Goal: Task Accomplishment & Management: Use online tool/utility

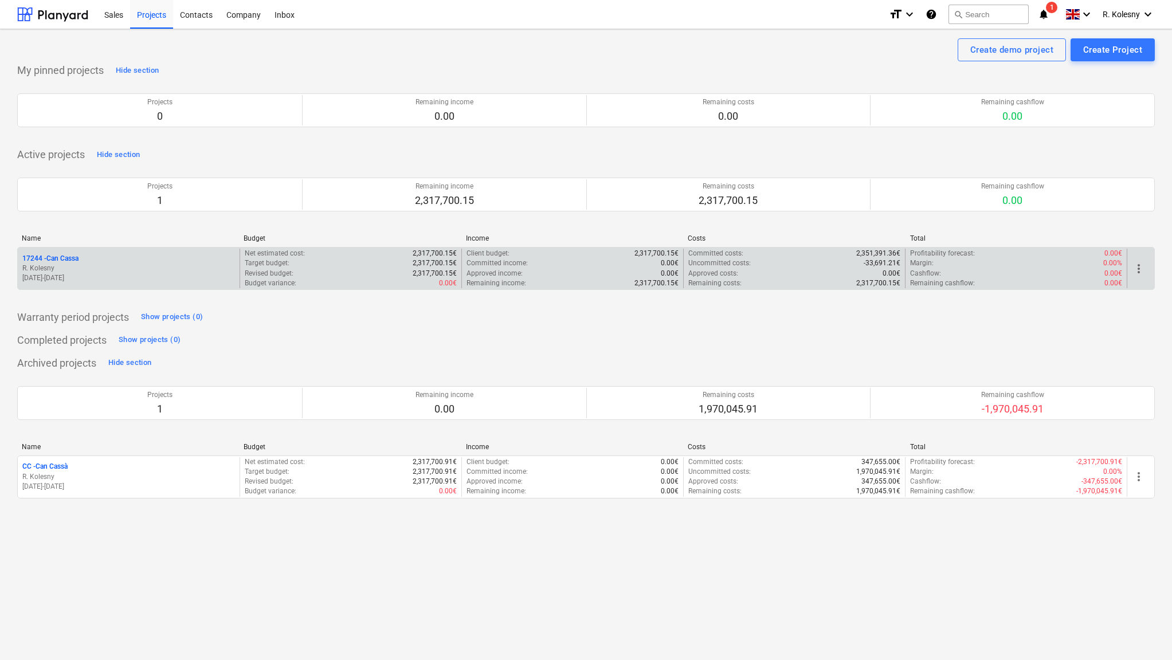
click at [65, 254] on p "17244 - Can Cassa" at bounding box center [50, 259] width 56 height 10
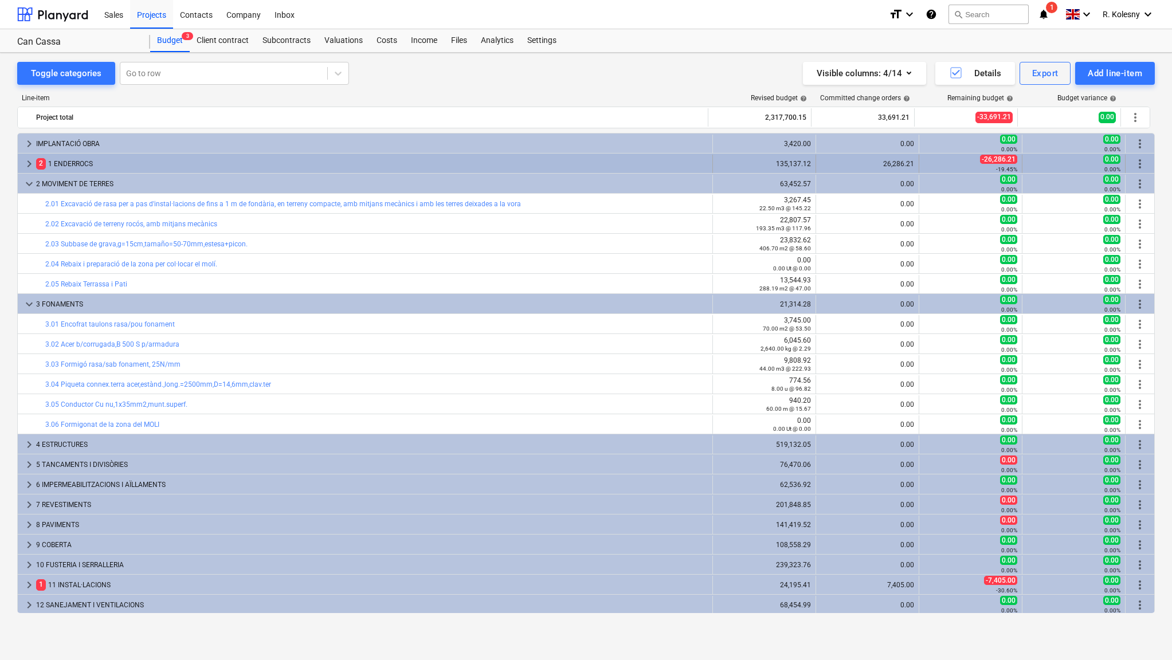
click at [26, 166] on span "keyboard_arrow_right" at bounding box center [29, 164] width 14 height 14
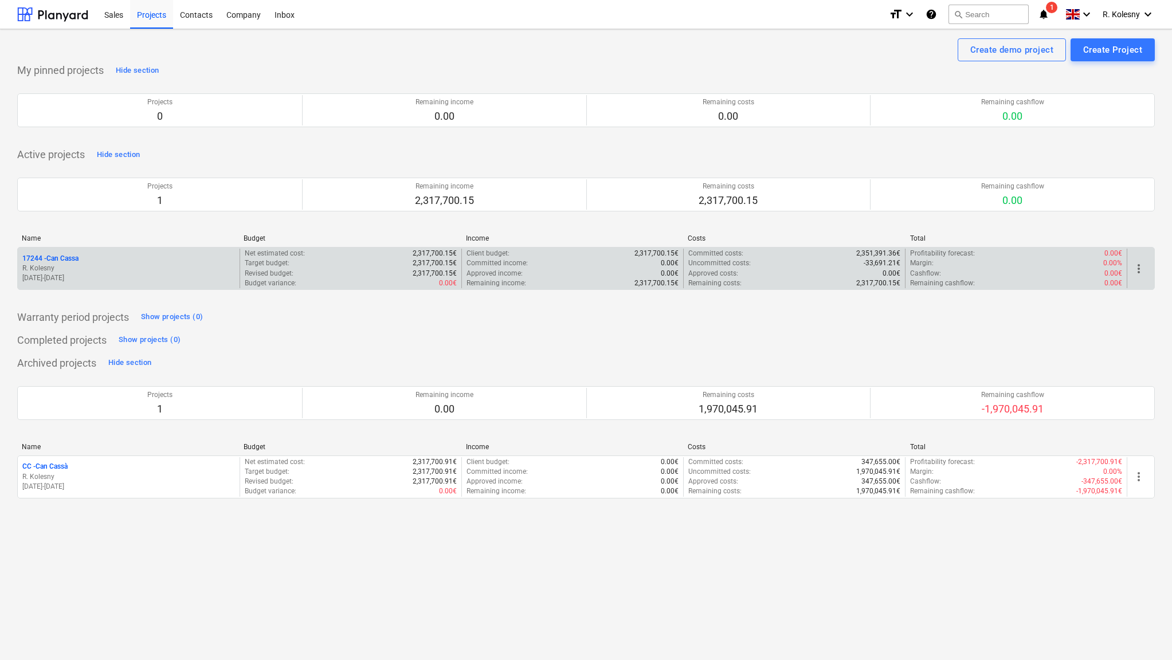
click at [54, 255] on p "17244 - Can Cassa" at bounding box center [50, 259] width 56 height 10
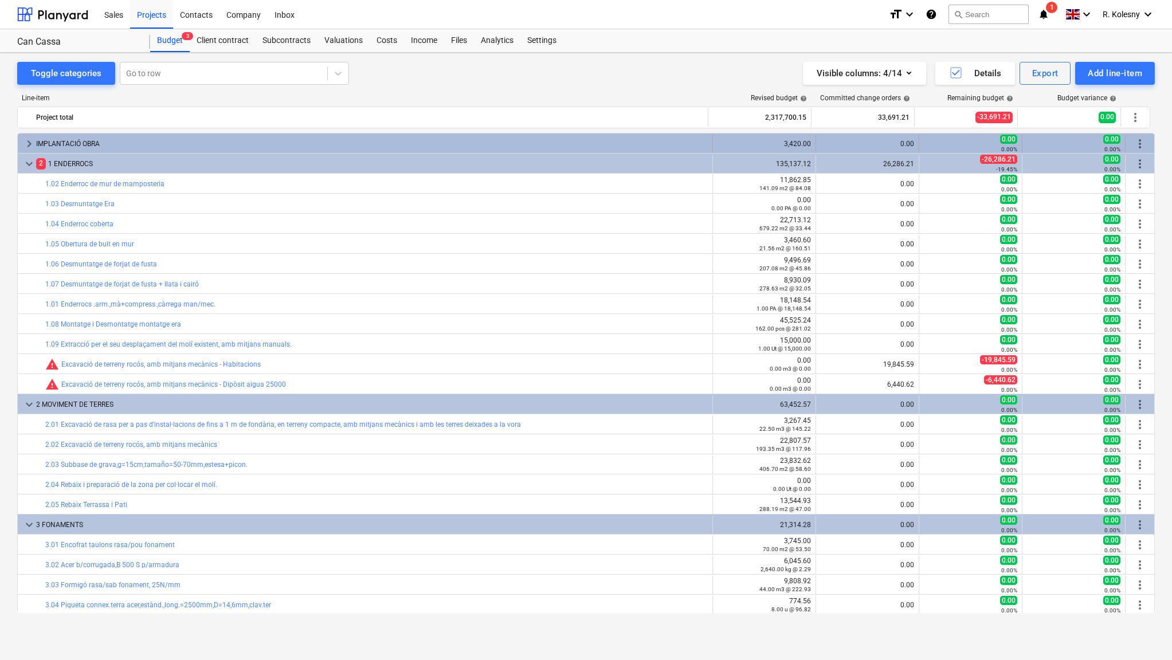
click at [28, 143] on span "keyboard_arrow_right" at bounding box center [29, 144] width 14 height 14
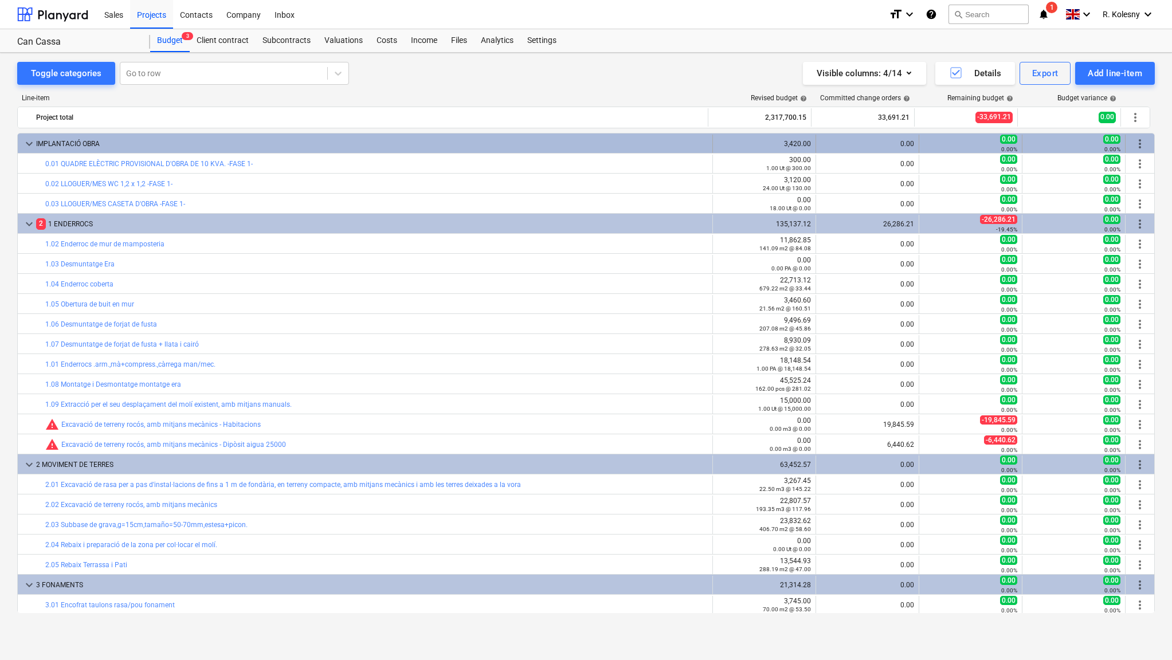
click at [29, 144] on span "keyboard_arrow_down" at bounding box center [29, 144] width 14 height 14
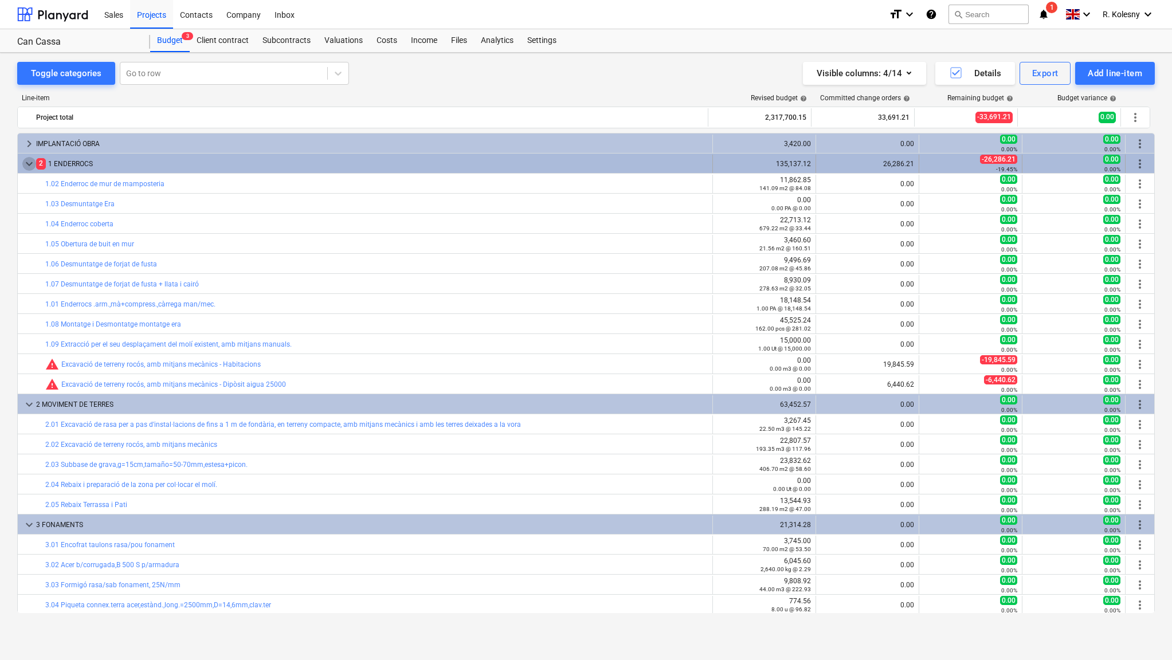
click at [29, 164] on span "keyboard_arrow_down" at bounding box center [29, 164] width 14 height 14
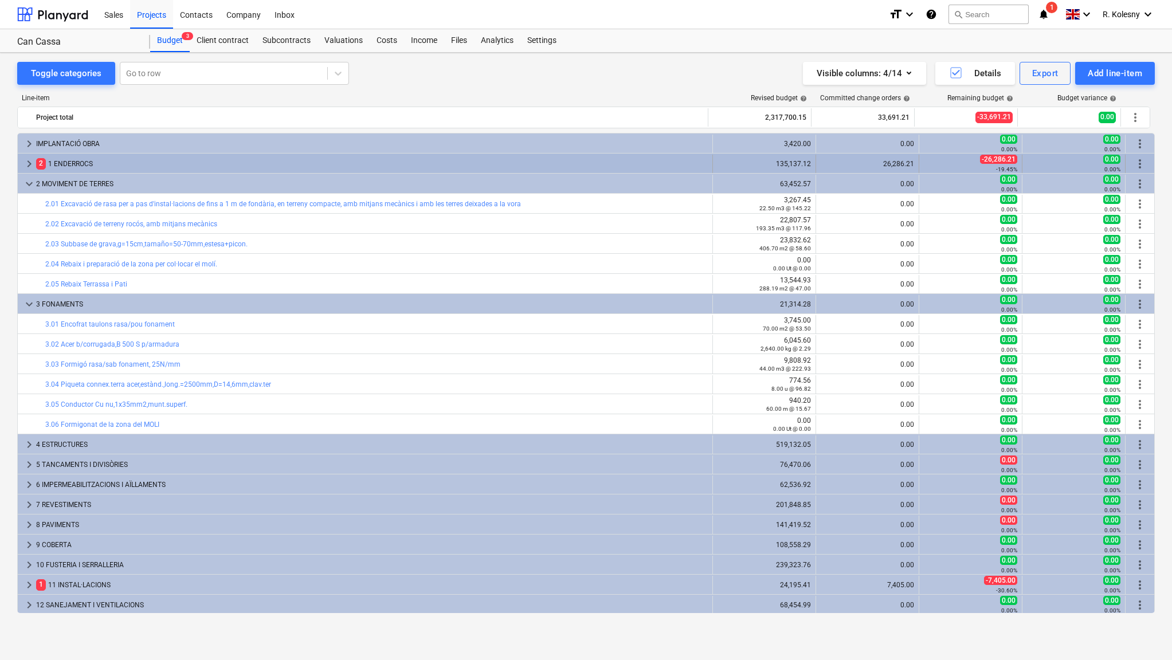
click at [29, 170] on div "keyboard_arrow_right" at bounding box center [29, 164] width 14 height 18
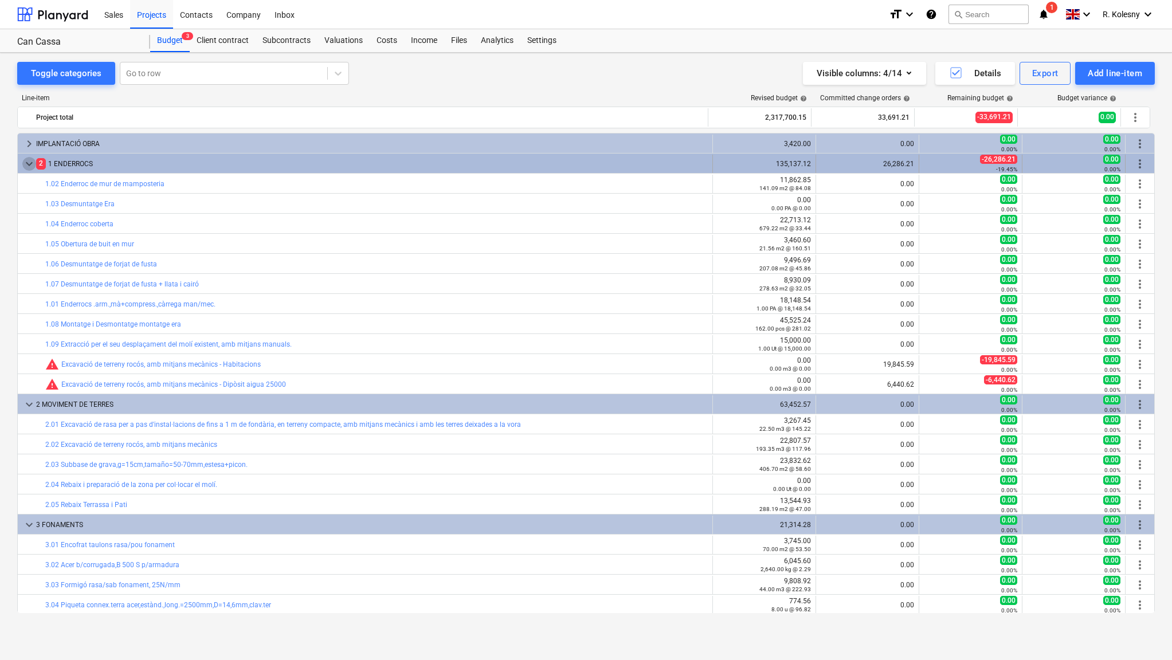
click at [29, 163] on span "keyboard_arrow_down" at bounding box center [29, 164] width 14 height 14
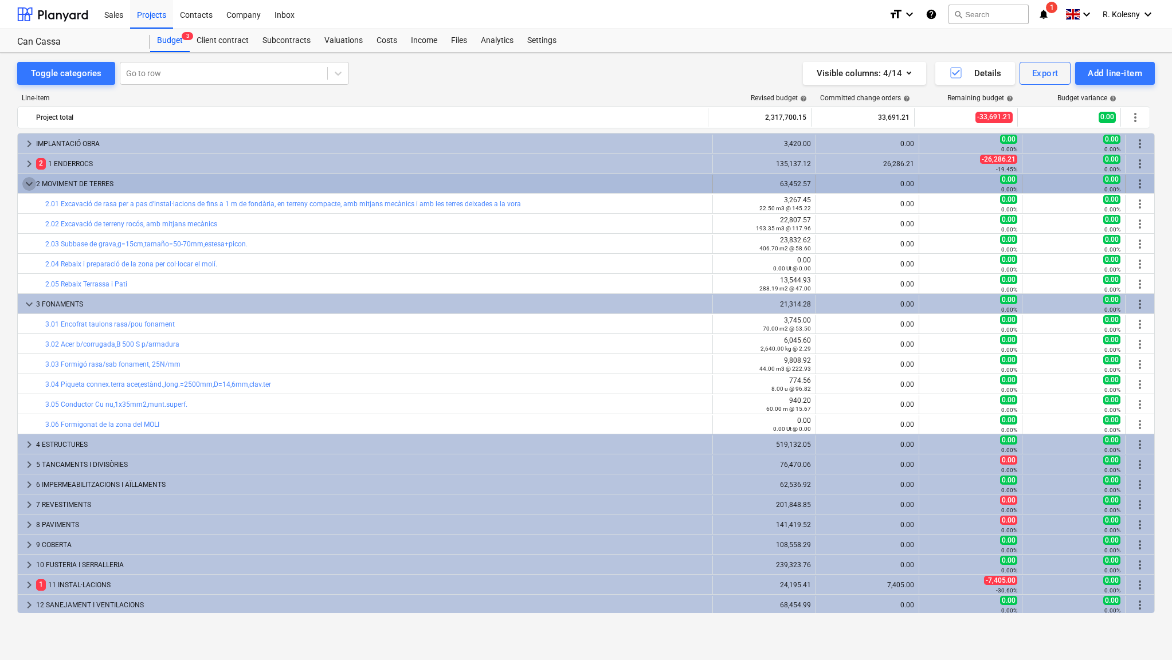
click at [26, 181] on span "keyboard_arrow_down" at bounding box center [29, 184] width 14 height 14
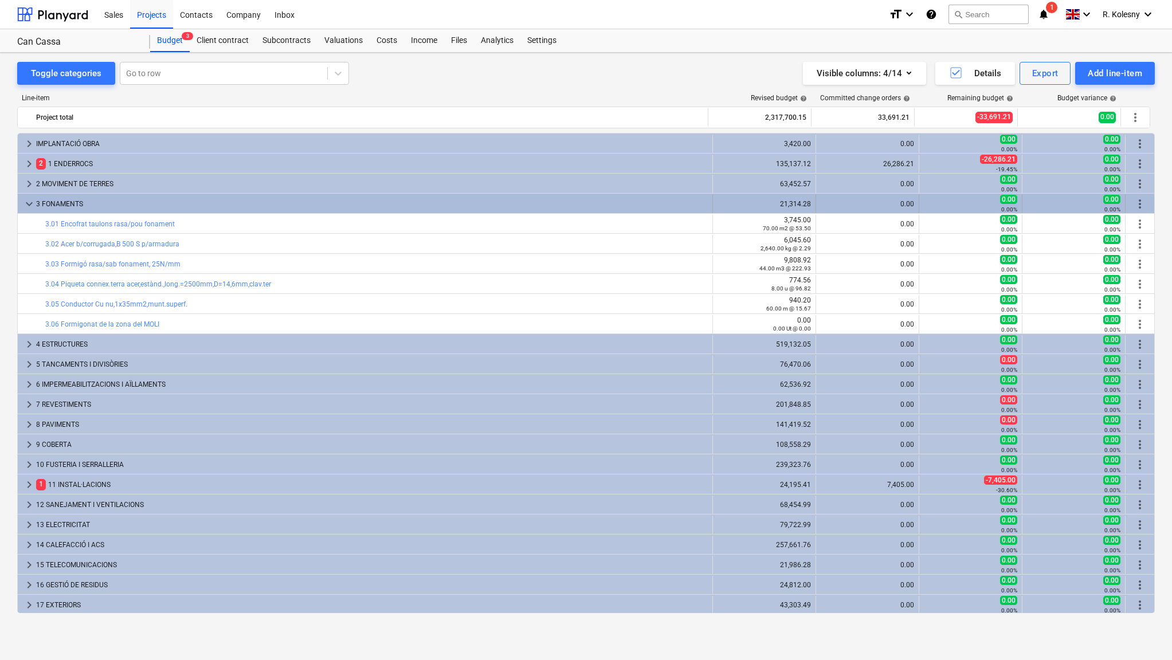
click at [27, 200] on span "keyboard_arrow_down" at bounding box center [29, 204] width 14 height 14
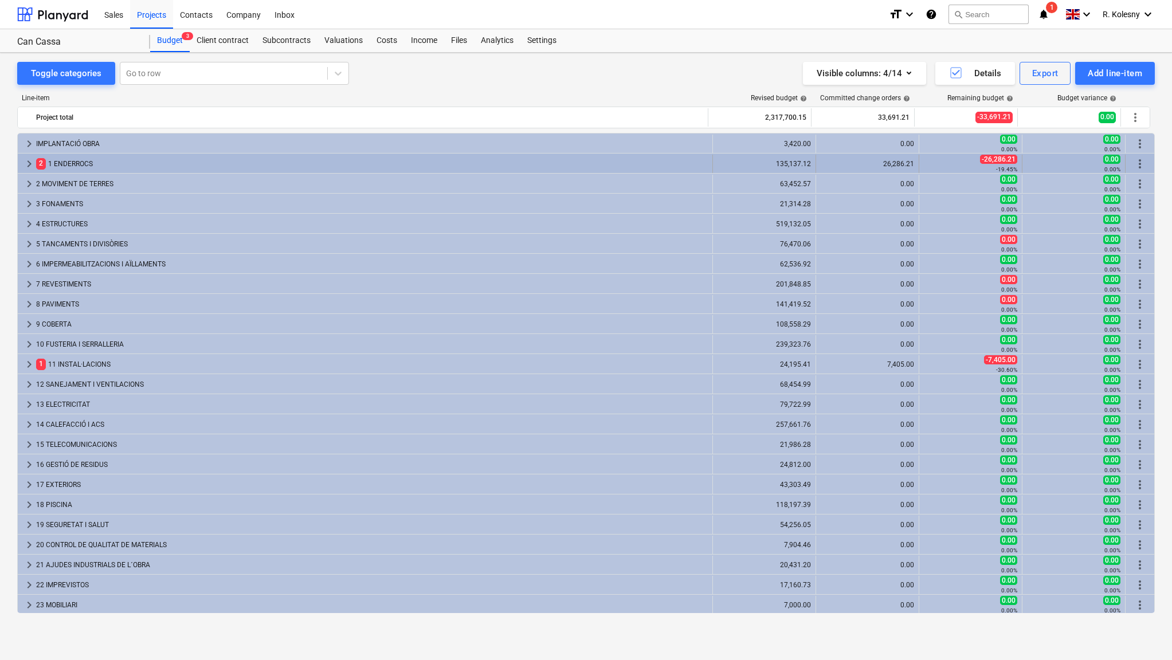
click at [29, 164] on span "keyboard_arrow_right" at bounding box center [29, 164] width 14 height 14
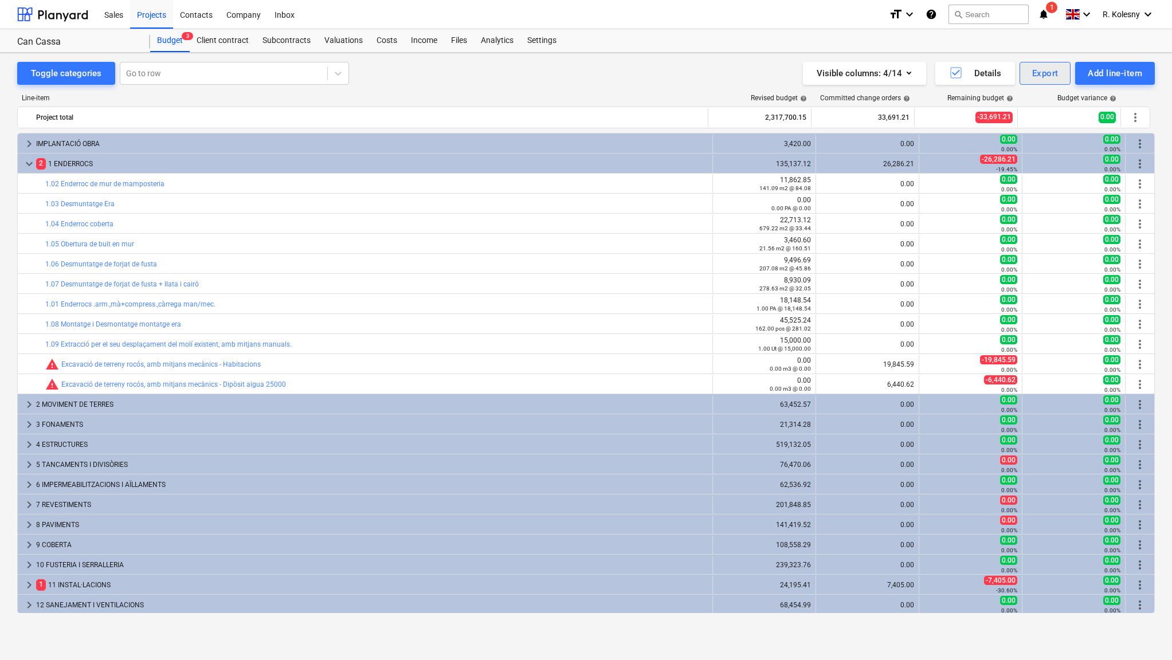
click at [1045, 74] on div "Export" at bounding box center [1045, 73] width 26 height 15
click at [743, 73] on div at bounding box center [586, 330] width 1172 height 660
click at [879, 72] on div "Visible columns : 4/14" at bounding box center [865, 73] width 96 height 15
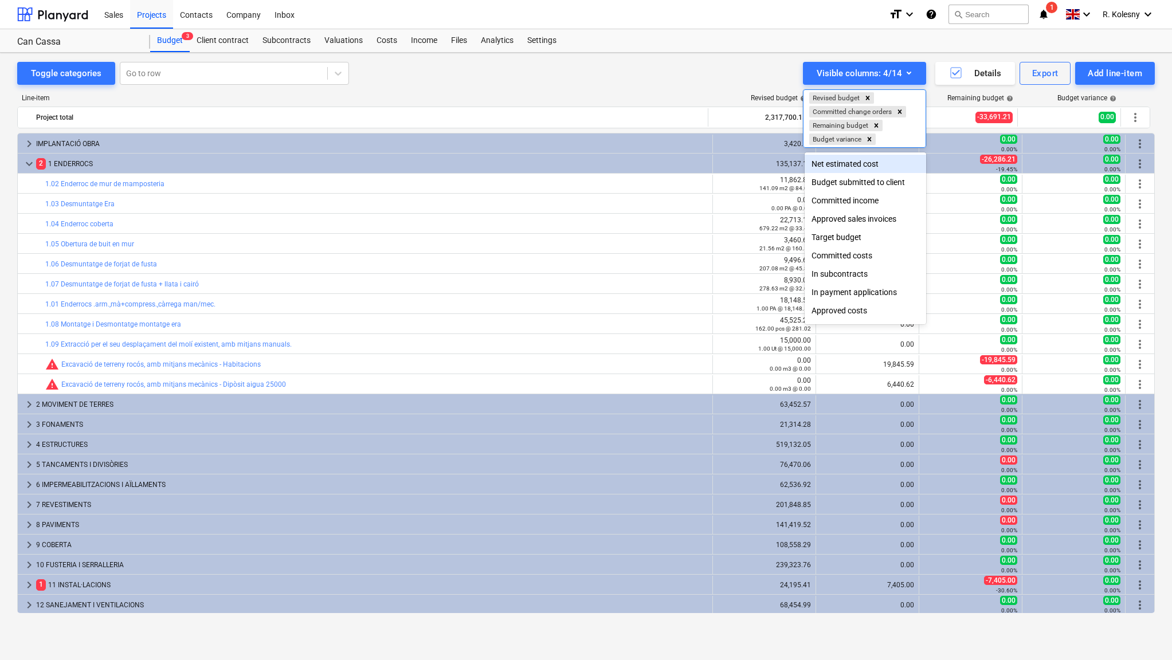
click at [751, 95] on div at bounding box center [586, 330] width 1172 height 660
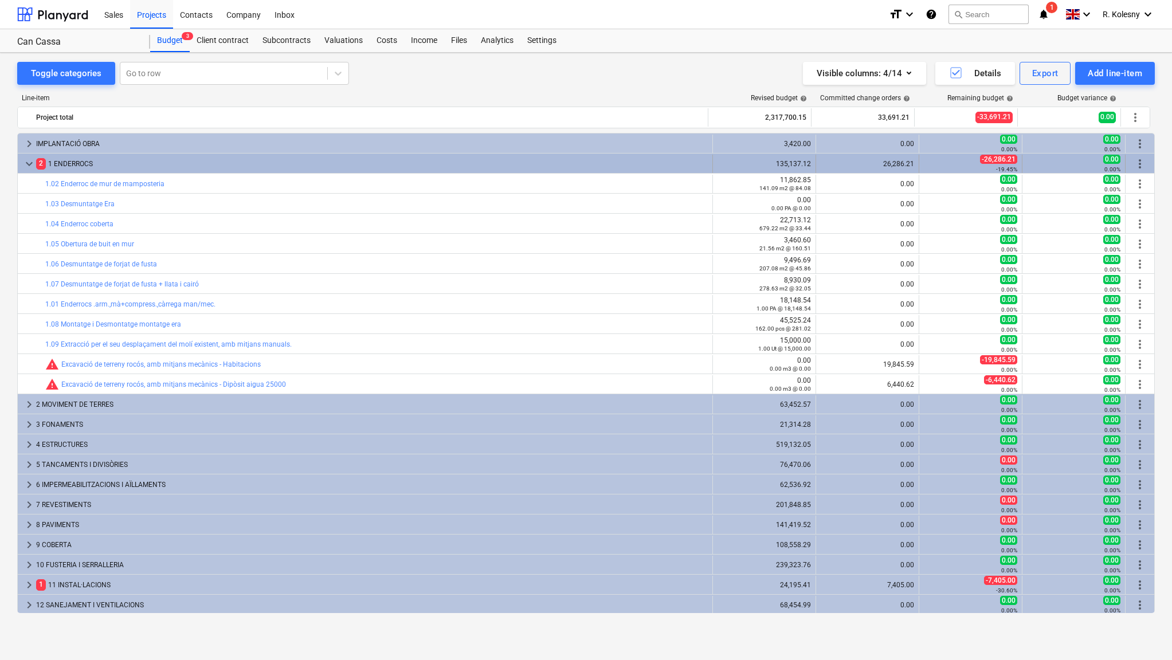
click at [28, 163] on span "keyboard_arrow_down" at bounding box center [29, 164] width 14 height 14
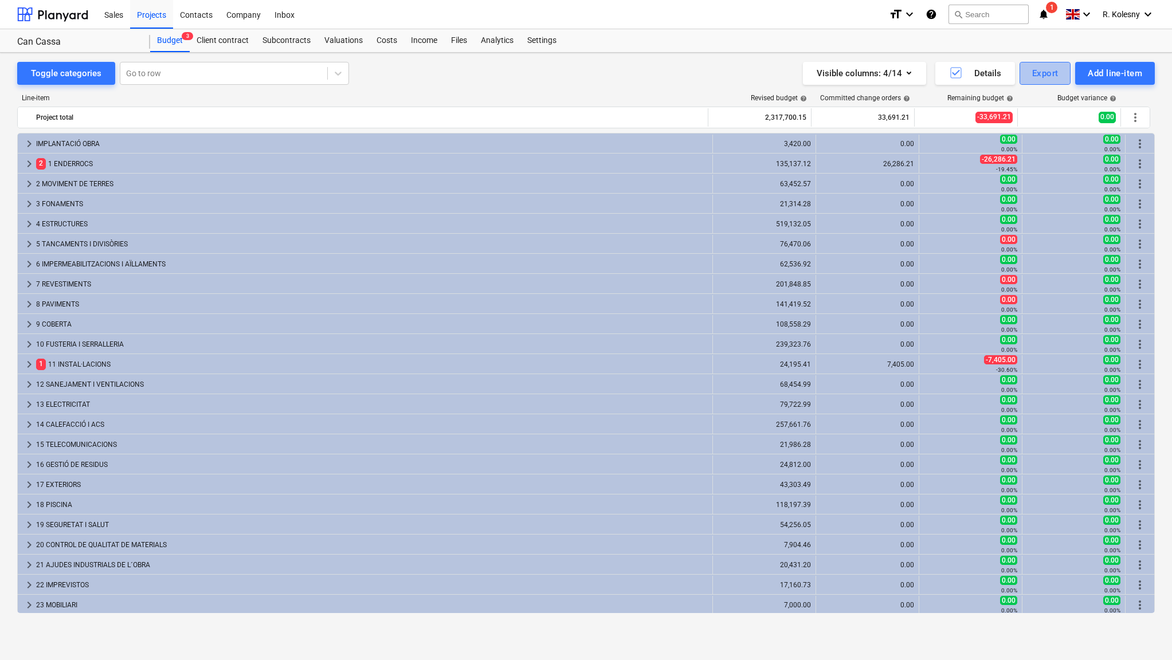
click at [1047, 75] on div "Export" at bounding box center [1045, 73] width 26 height 15
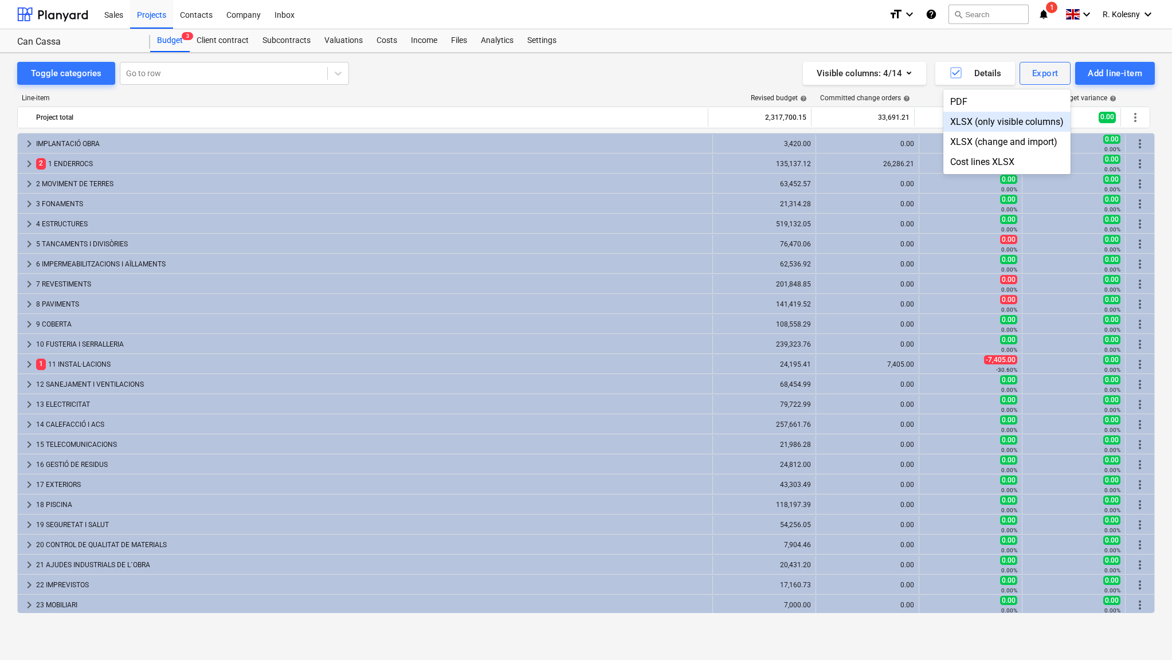
click at [28, 145] on div at bounding box center [586, 330] width 1172 height 660
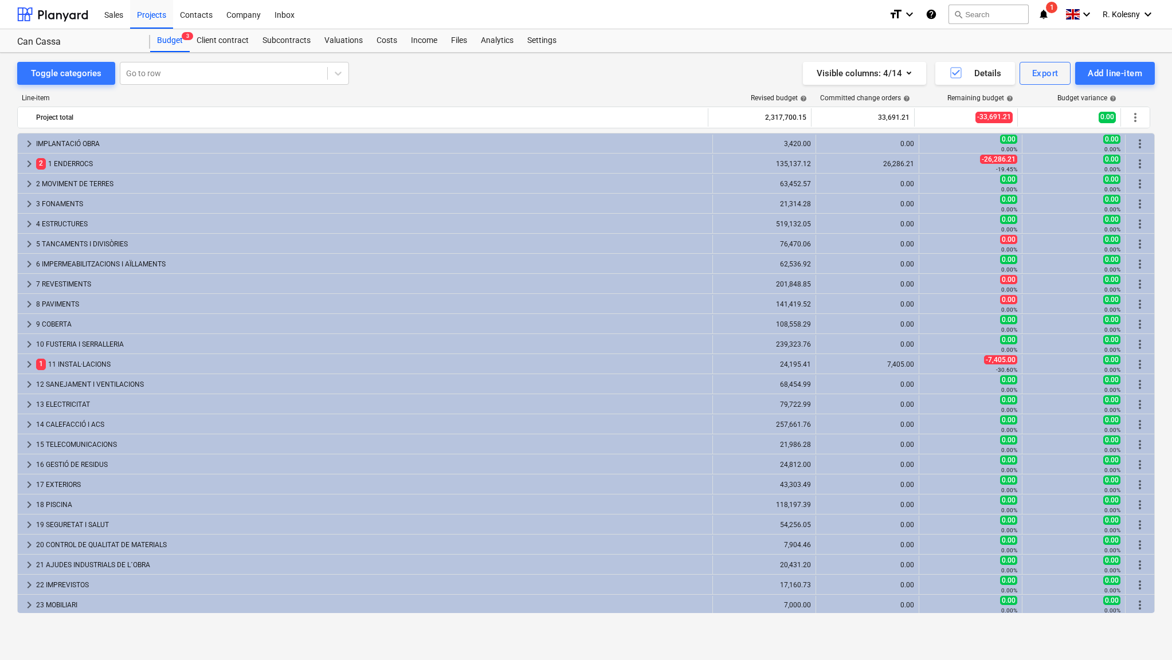
click at [28, 145] on span "keyboard_arrow_right" at bounding box center [29, 144] width 14 height 14
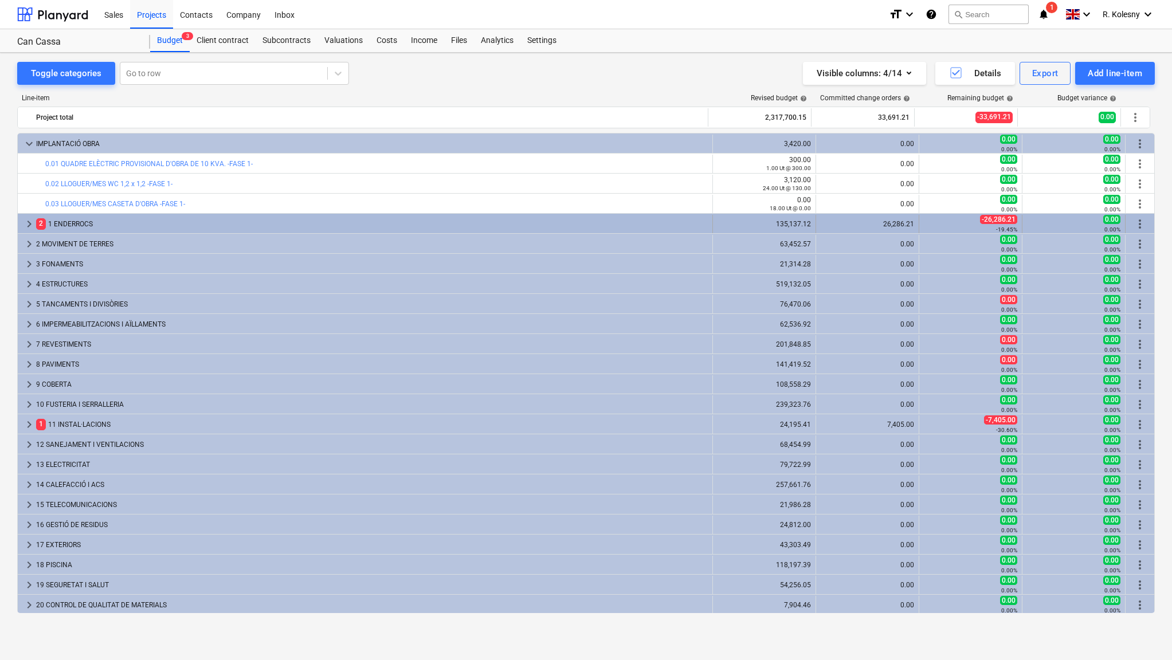
click at [26, 222] on span "keyboard_arrow_right" at bounding box center [29, 224] width 14 height 14
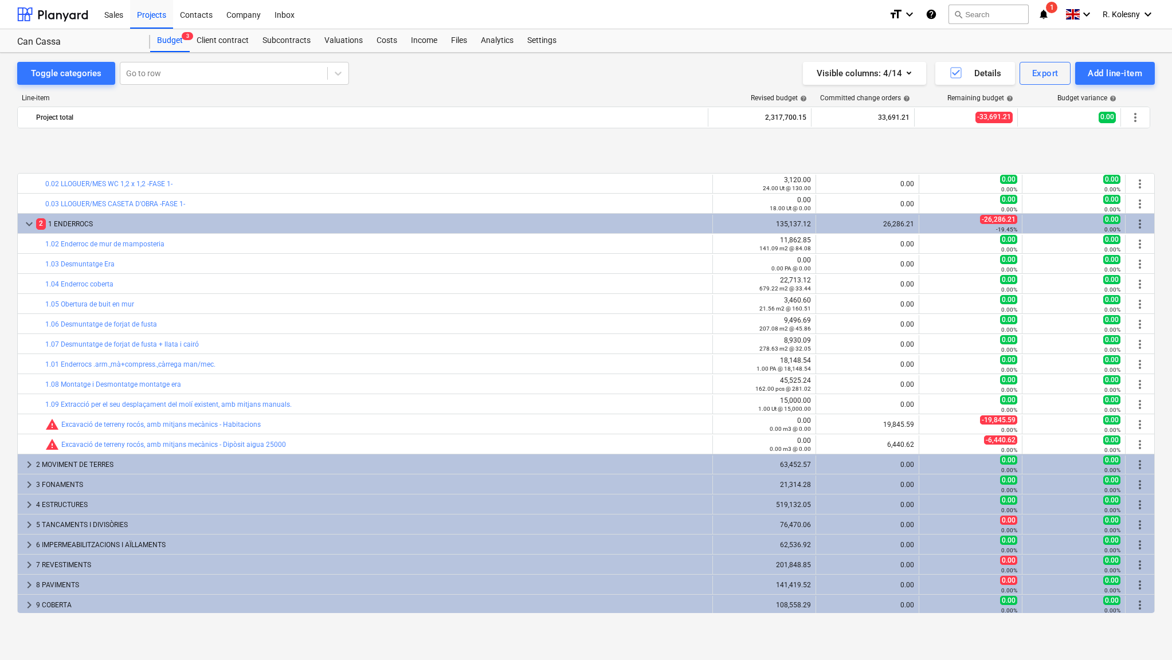
scroll to position [72, 0]
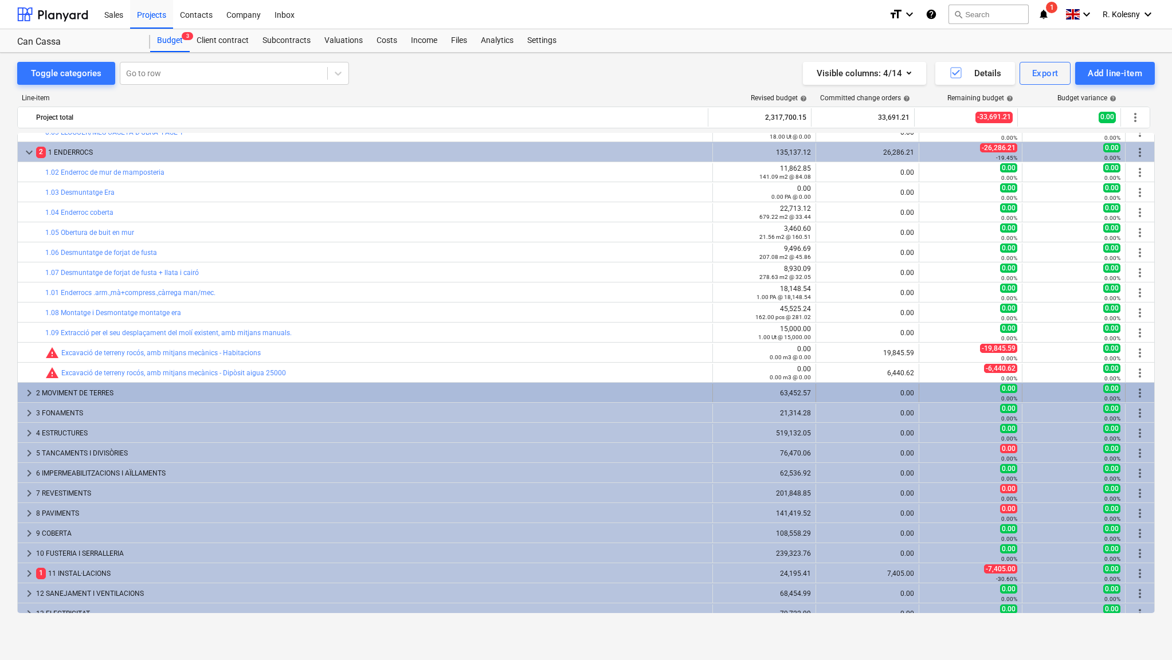
click at [25, 394] on span "keyboard_arrow_right" at bounding box center [29, 393] width 14 height 14
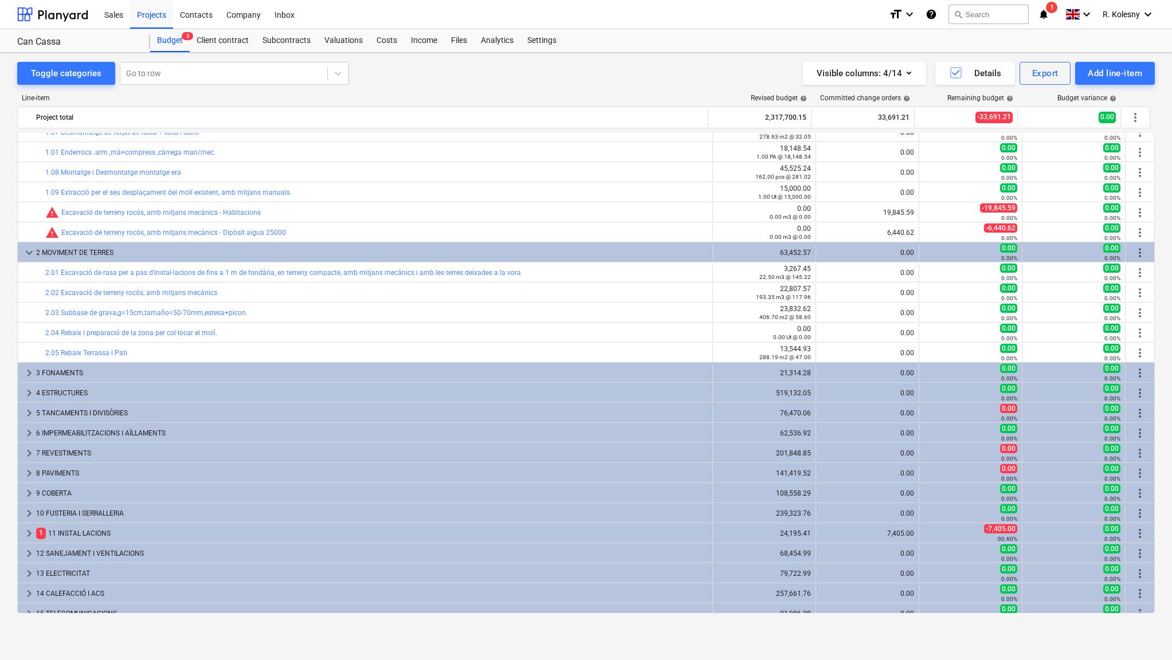
scroll to position [233, 0]
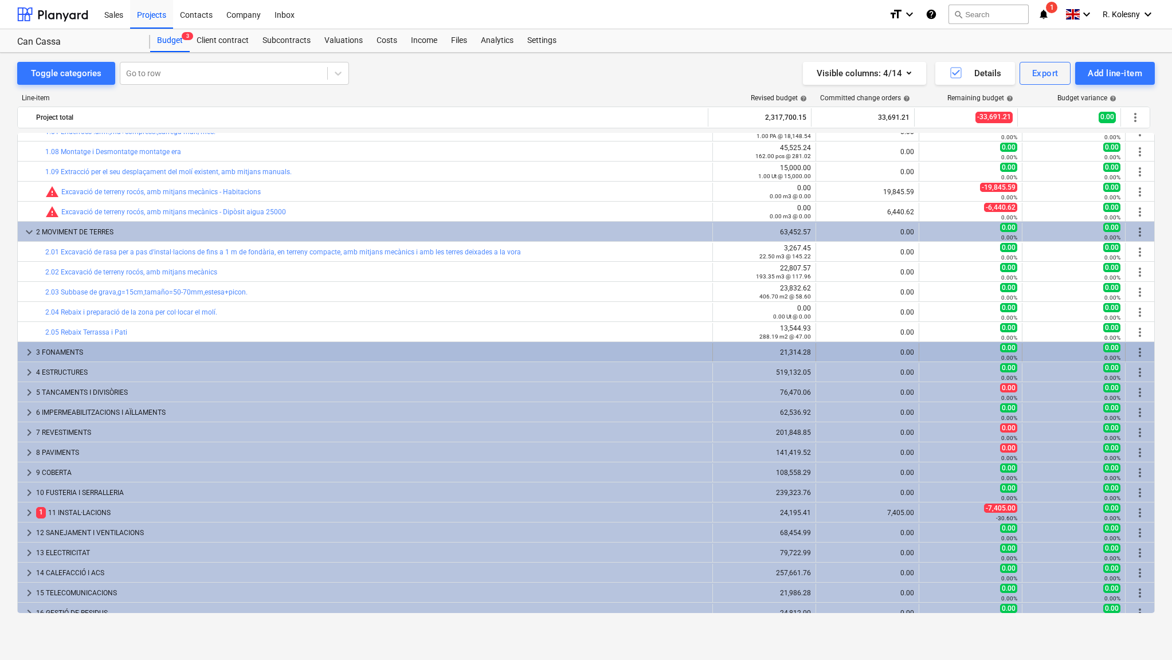
click at [26, 354] on span "keyboard_arrow_right" at bounding box center [29, 353] width 14 height 14
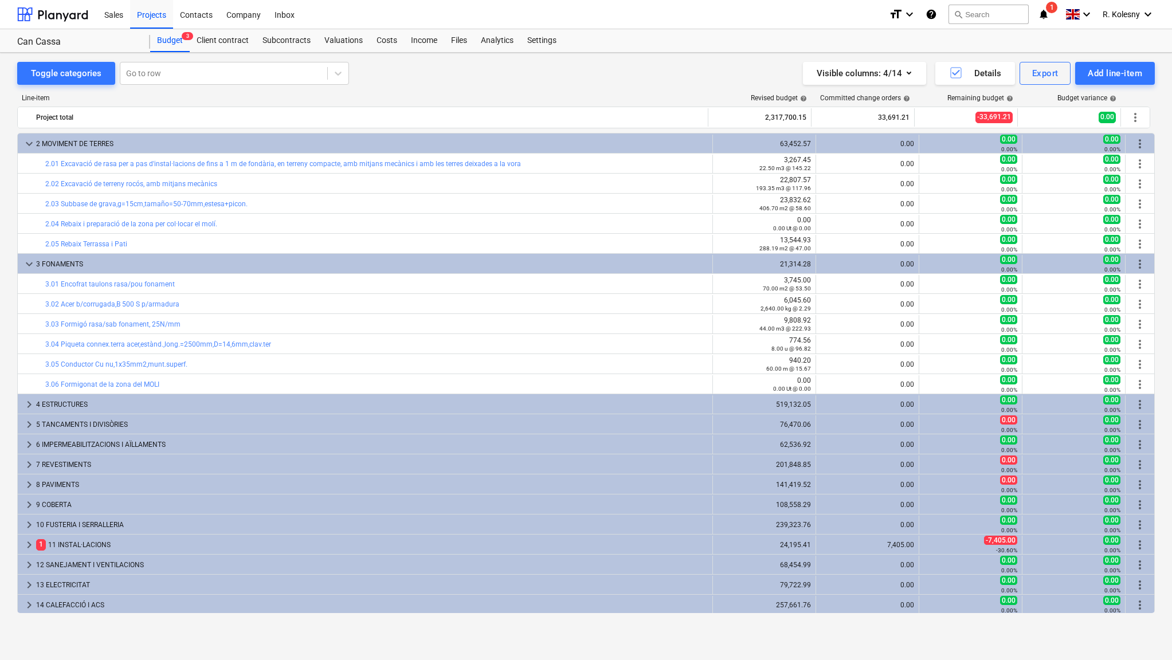
scroll to position [356, 0]
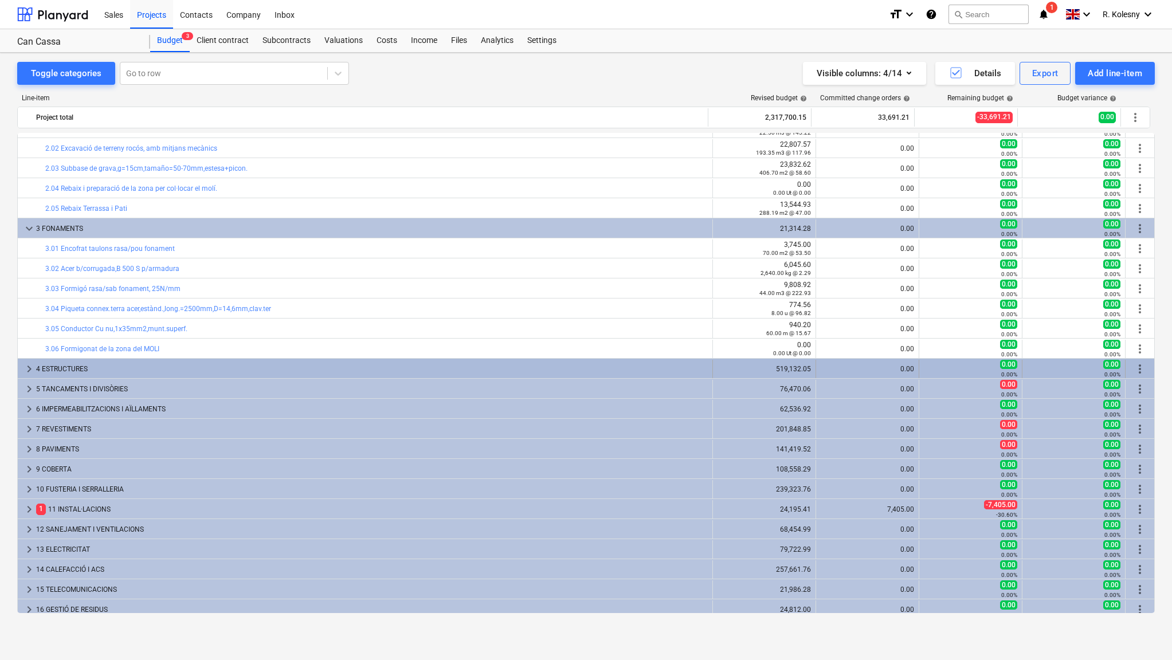
click at [26, 368] on span "keyboard_arrow_right" at bounding box center [29, 369] width 14 height 14
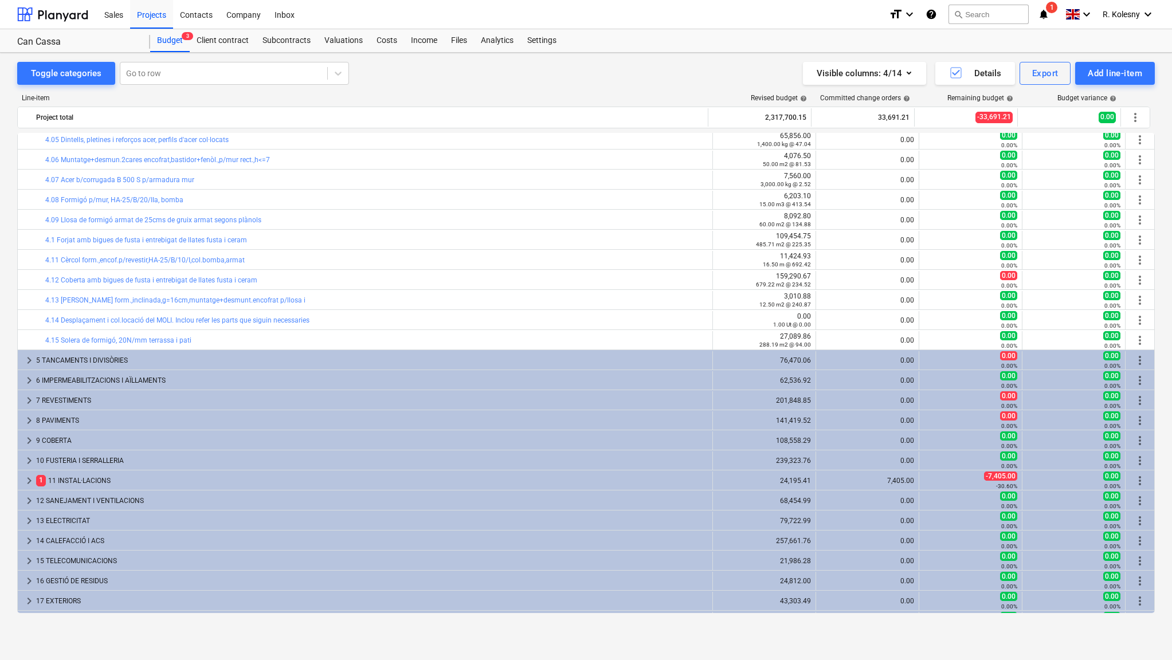
scroll to position [720, 0]
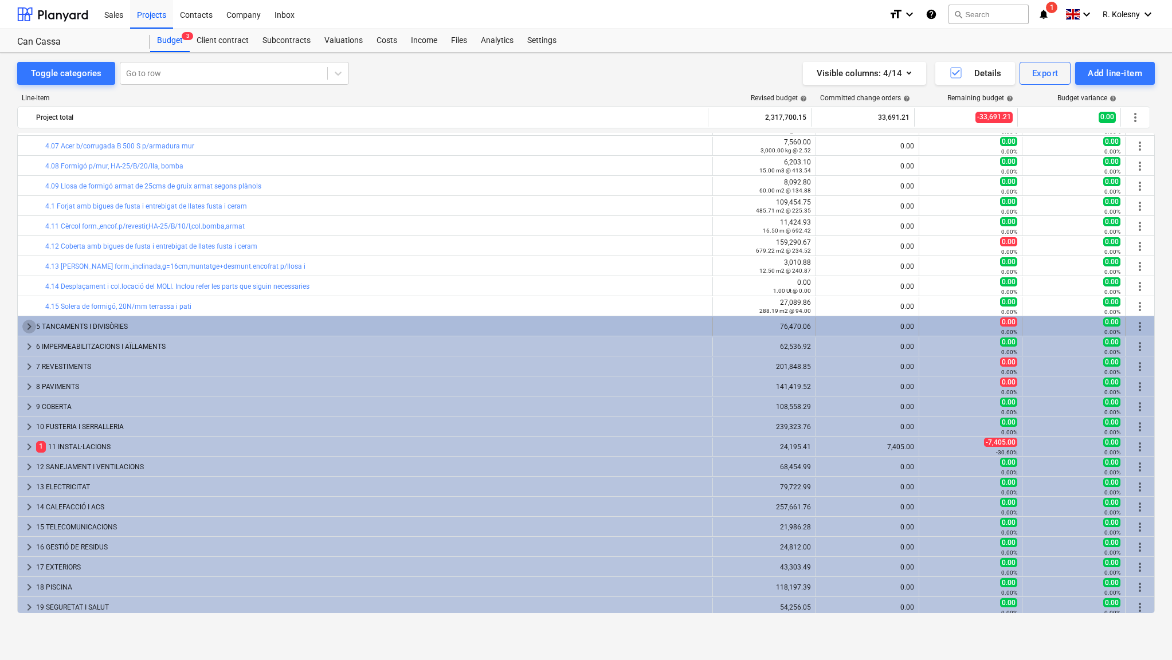
click at [23, 323] on span "keyboard_arrow_right" at bounding box center [29, 327] width 14 height 14
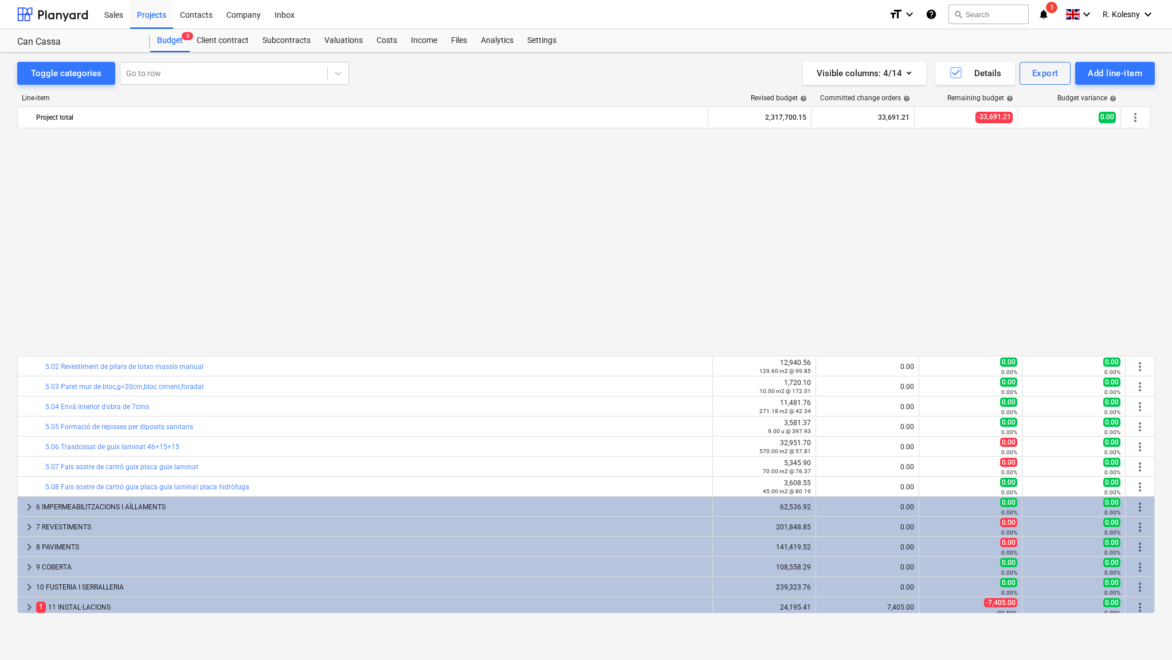
scroll to position [963, 0]
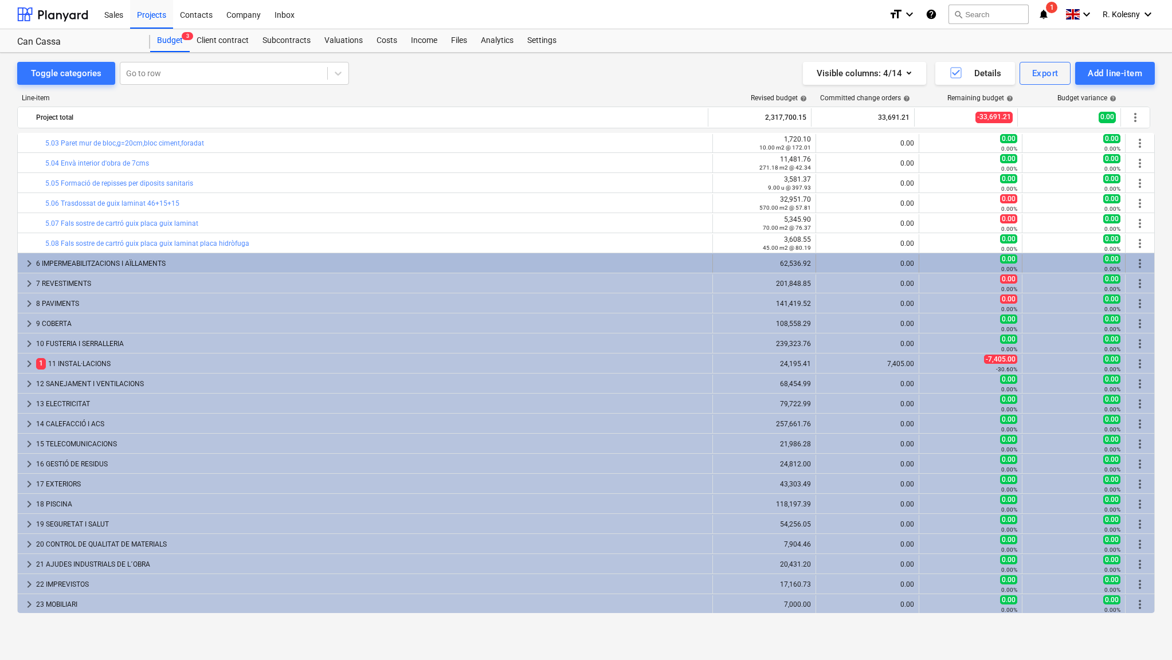
click at [28, 260] on span "keyboard_arrow_right" at bounding box center [29, 264] width 14 height 14
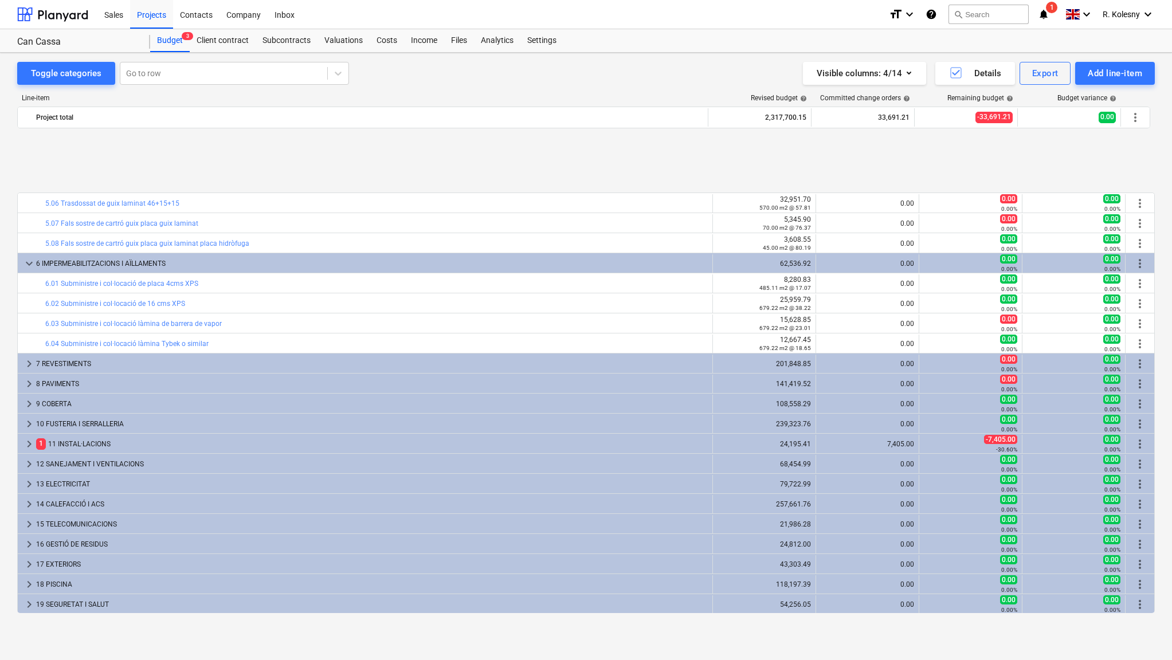
scroll to position [1043, 0]
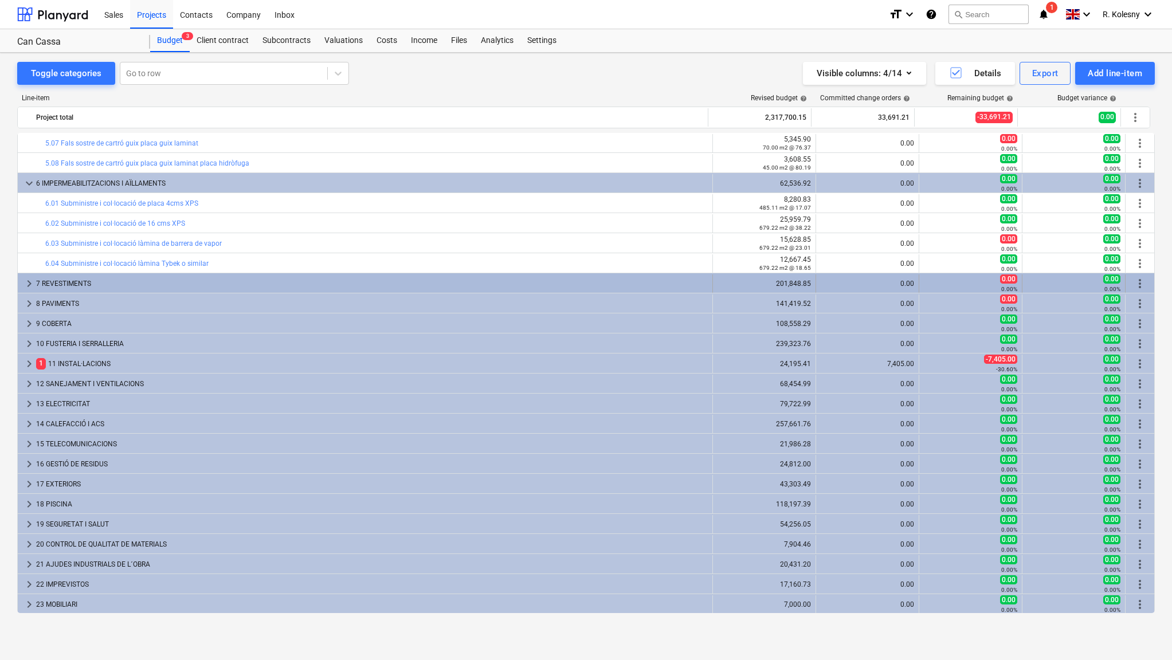
click at [23, 283] on span "keyboard_arrow_right" at bounding box center [29, 284] width 14 height 14
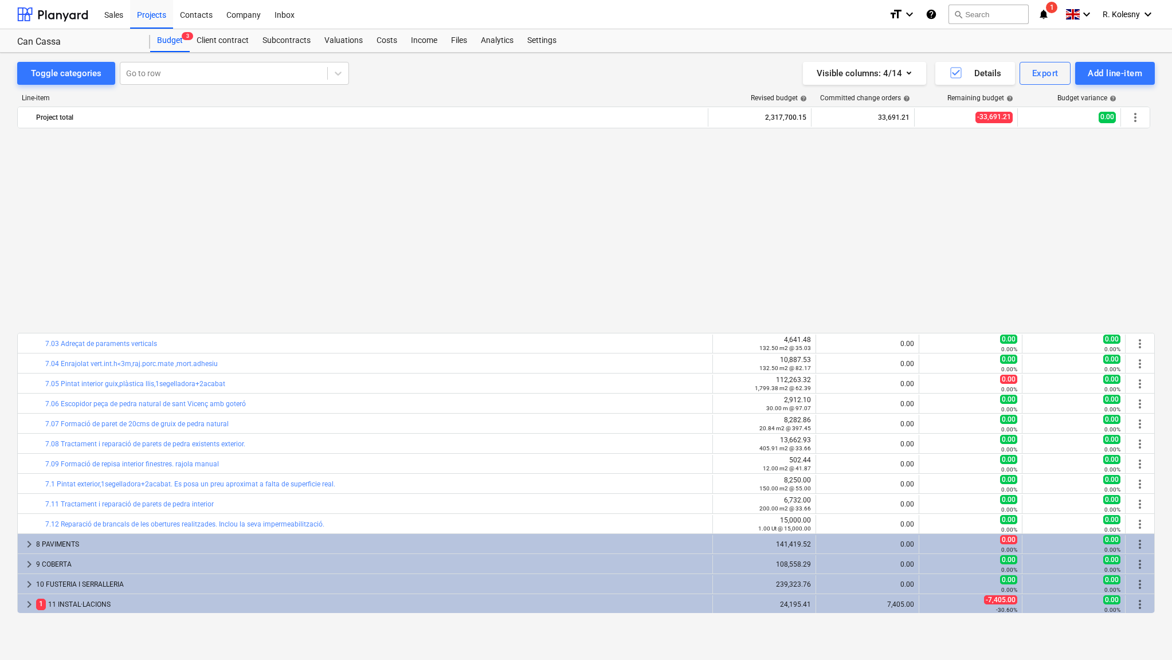
scroll to position [1284, 0]
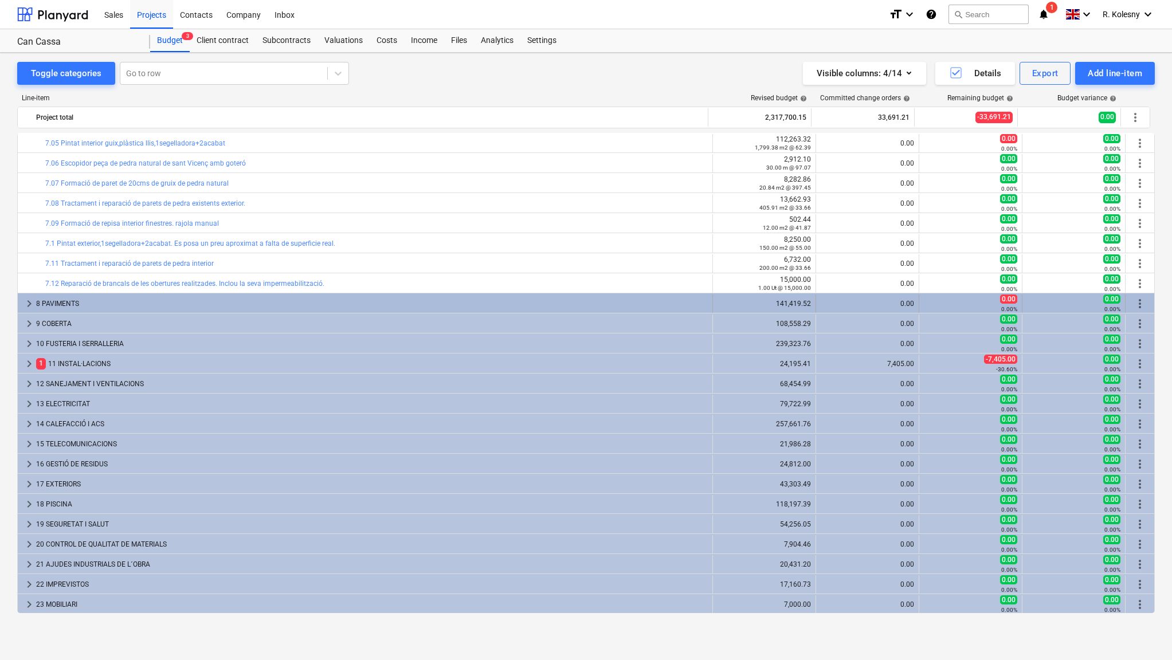
click at [27, 303] on span "keyboard_arrow_right" at bounding box center [29, 304] width 14 height 14
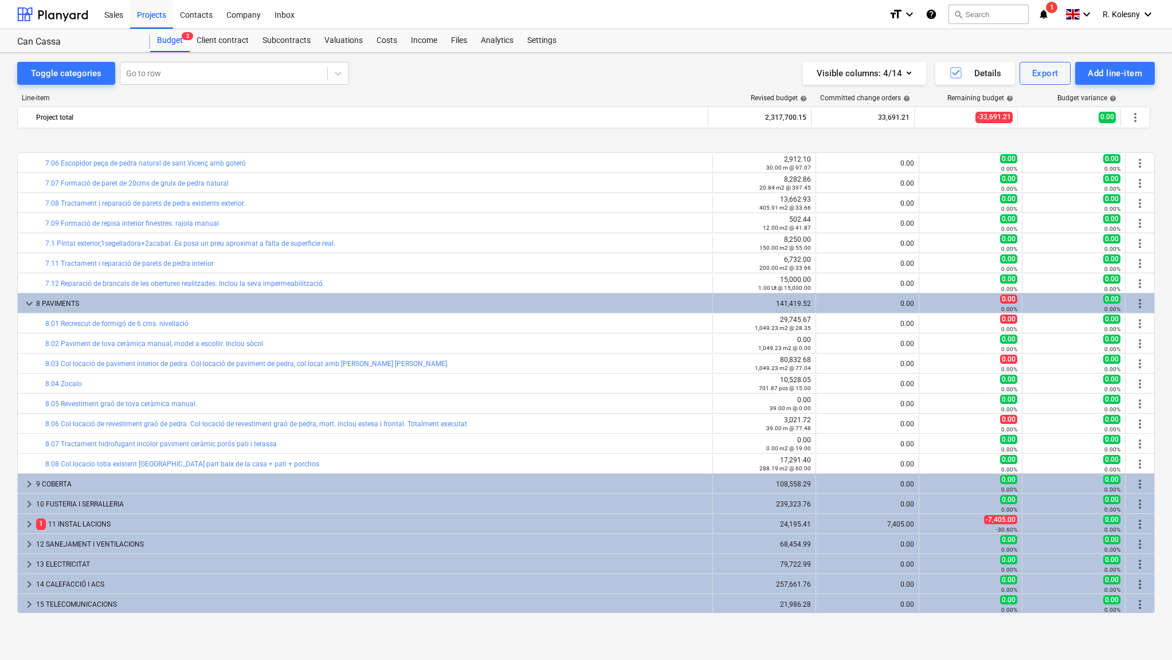
scroll to position [1445, 0]
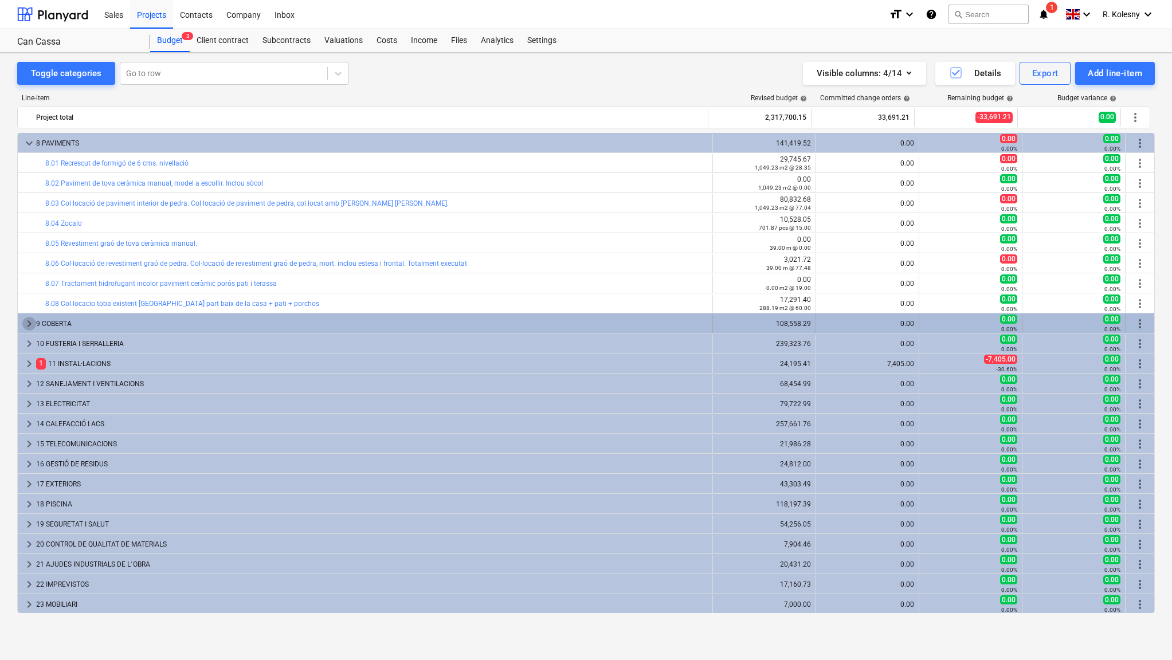
click at [27, 323] on span "keyboard_arrow_right" at bounding box center [29, 324] width 14 height 14
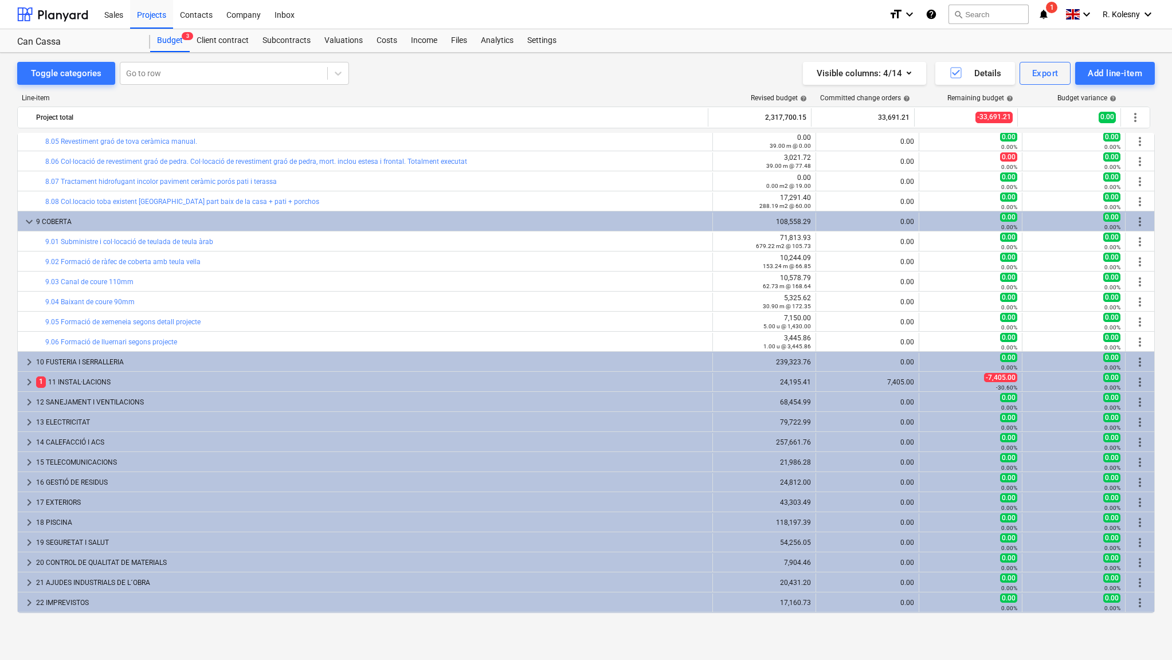
scroll to position [1565, 0]
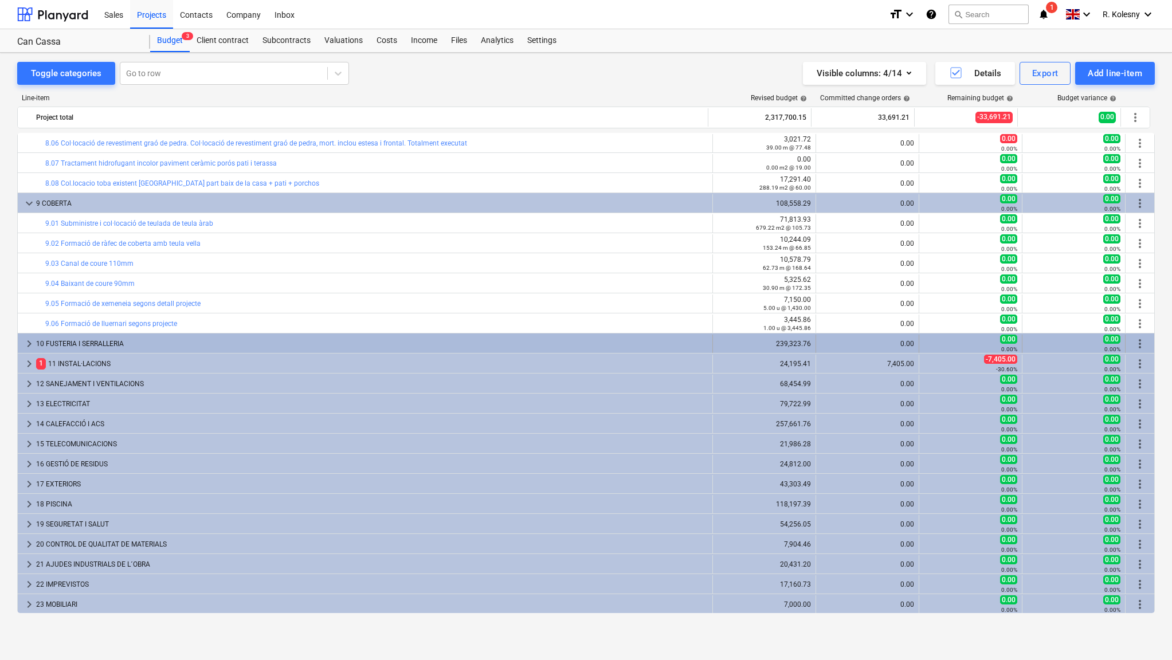
click at [25, 344] on span "keyboard_arrow_right" at bounding box center [29, 344] width 14 height 14
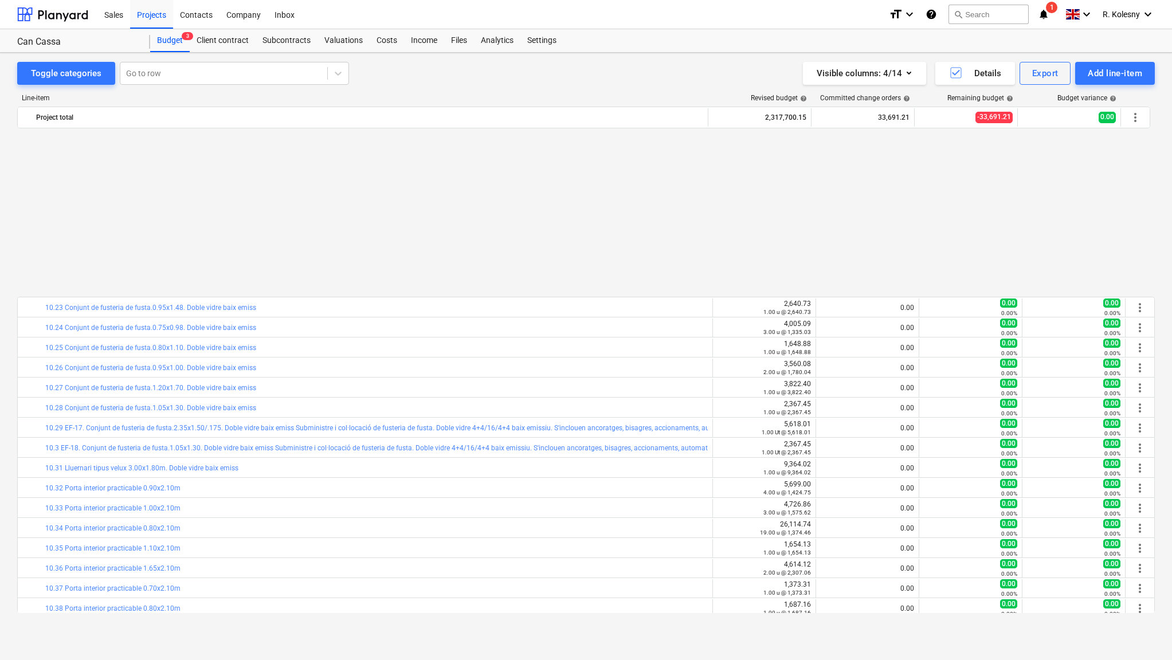
scroll to position [2407, 0]
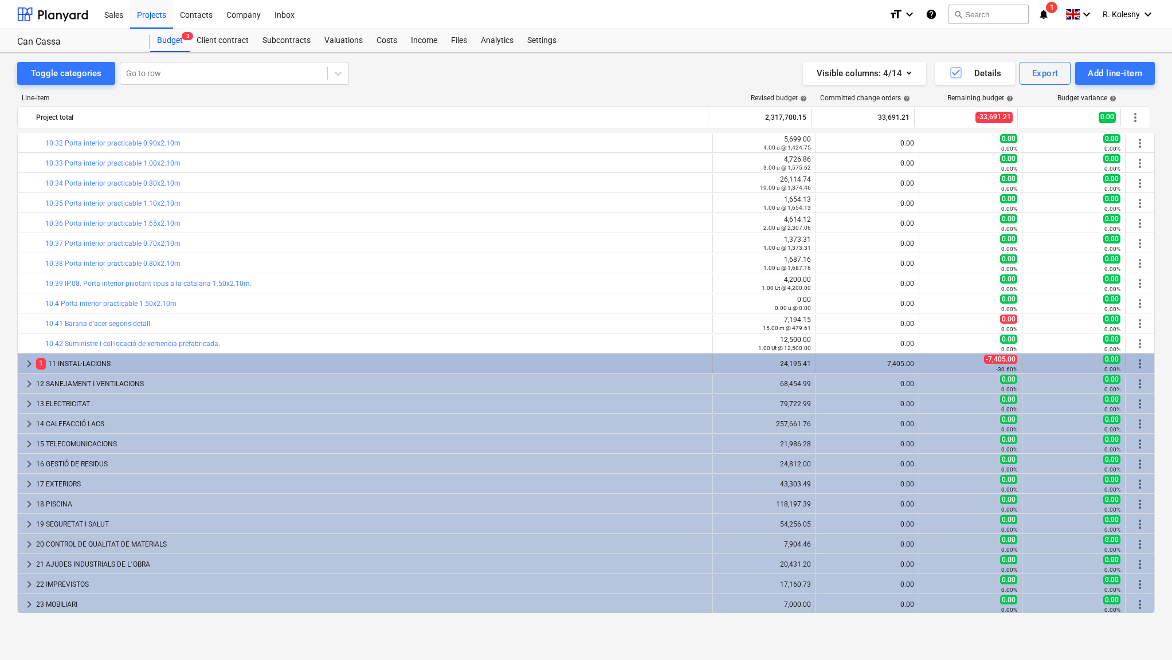
click at [26, 363] on span "keyboard_arrow_right" at bounding box center [29, 364] width 14 height 14
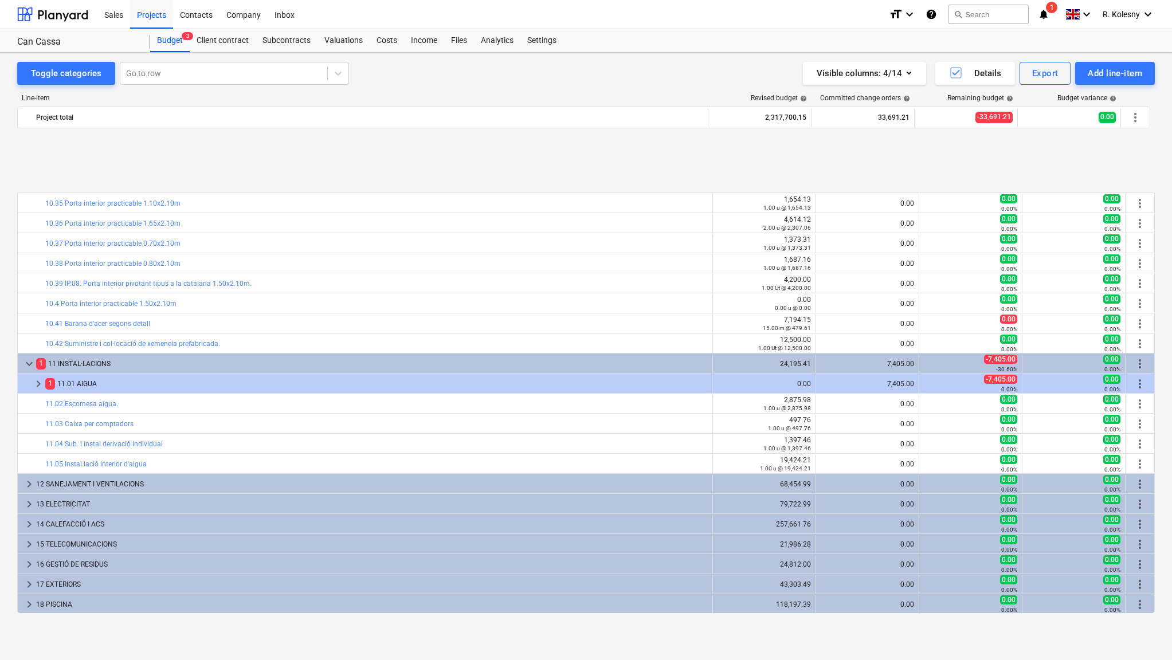
scroll to position [2508, 0]
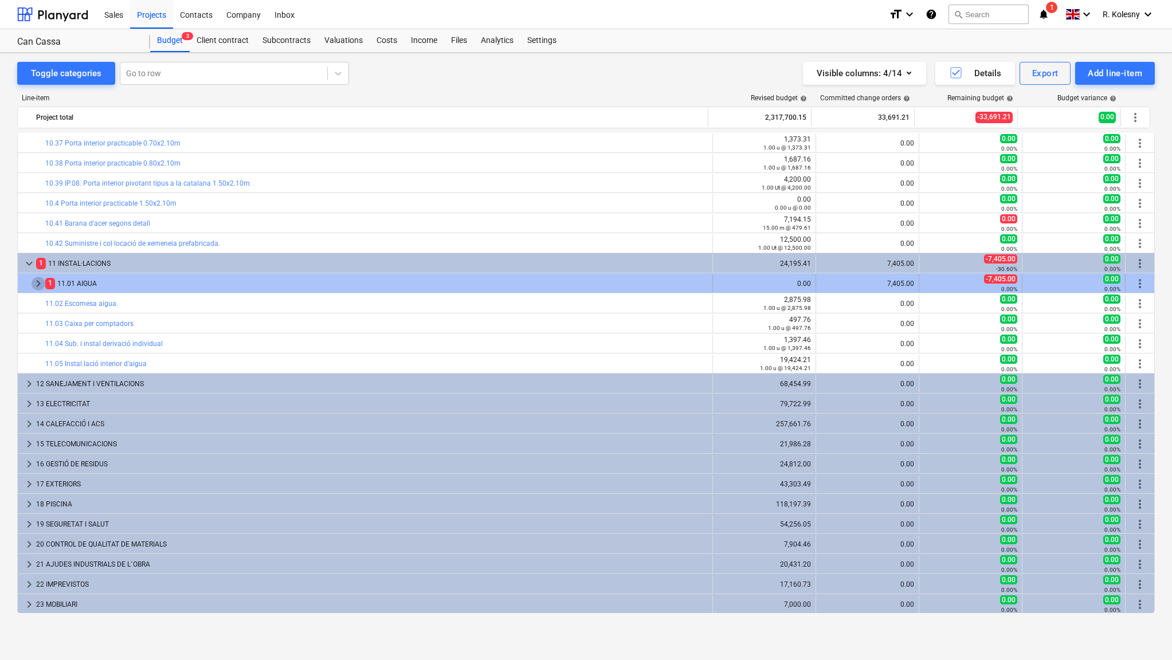
click at [39, 280] on span "keyboard_arrow_right" at bounding box center [39, 284] width 14 height 14
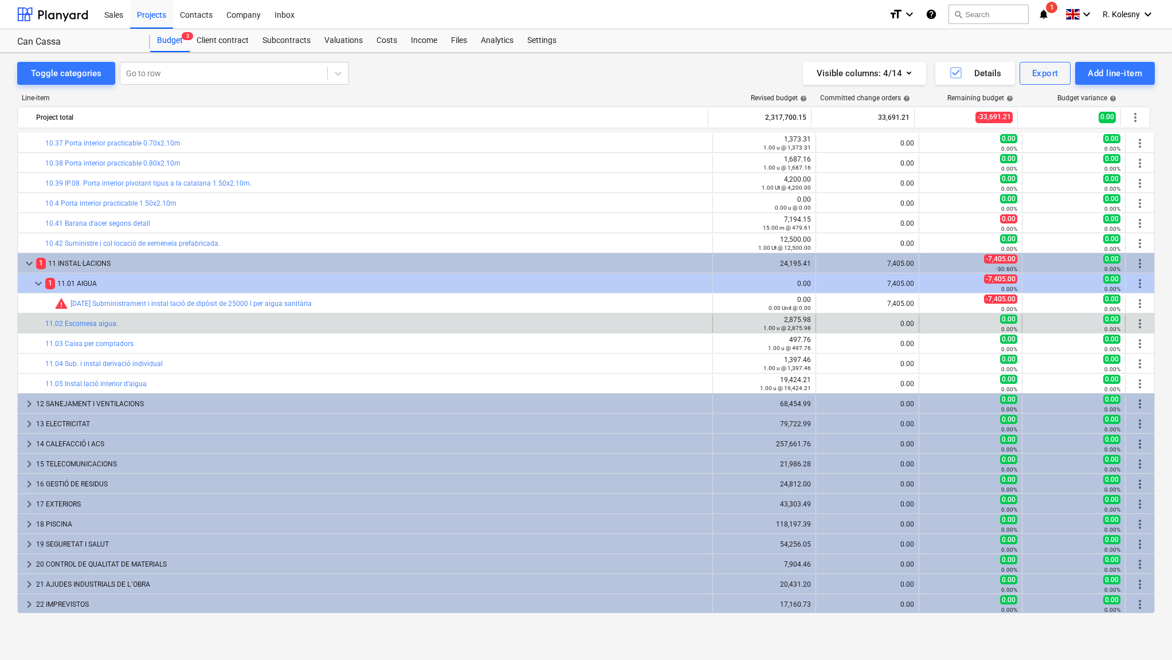
scroll to position [2528, 0]
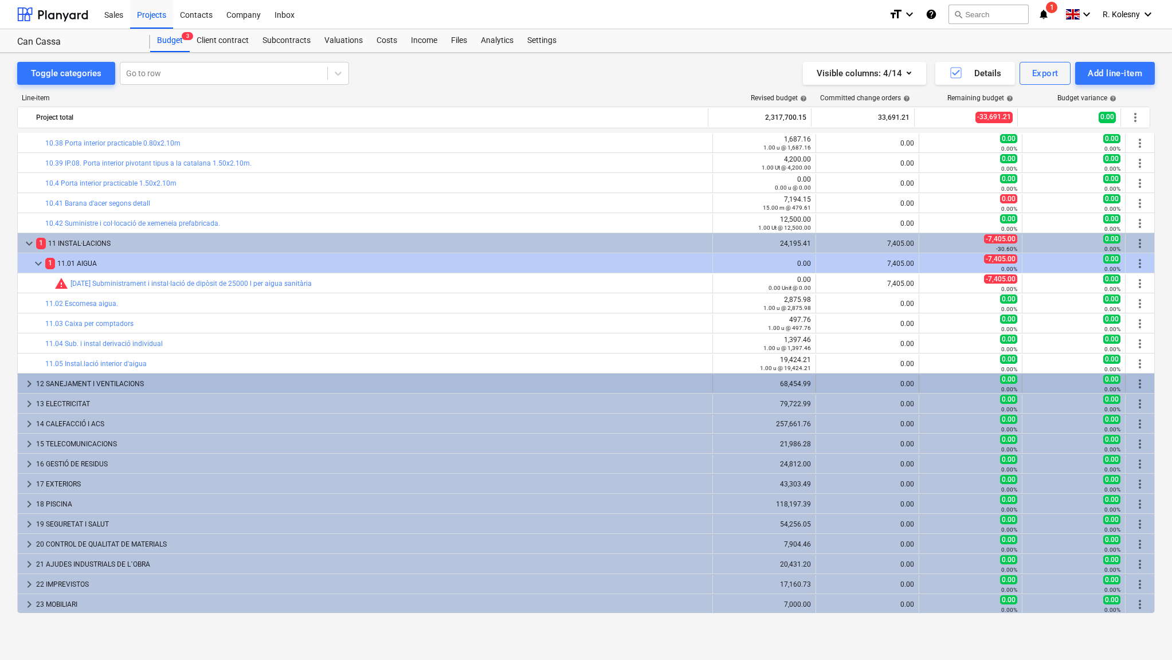
click at [29, 384] on span "keyboard_arrow_right" at bounding box center [29, 384] width 14 height 14
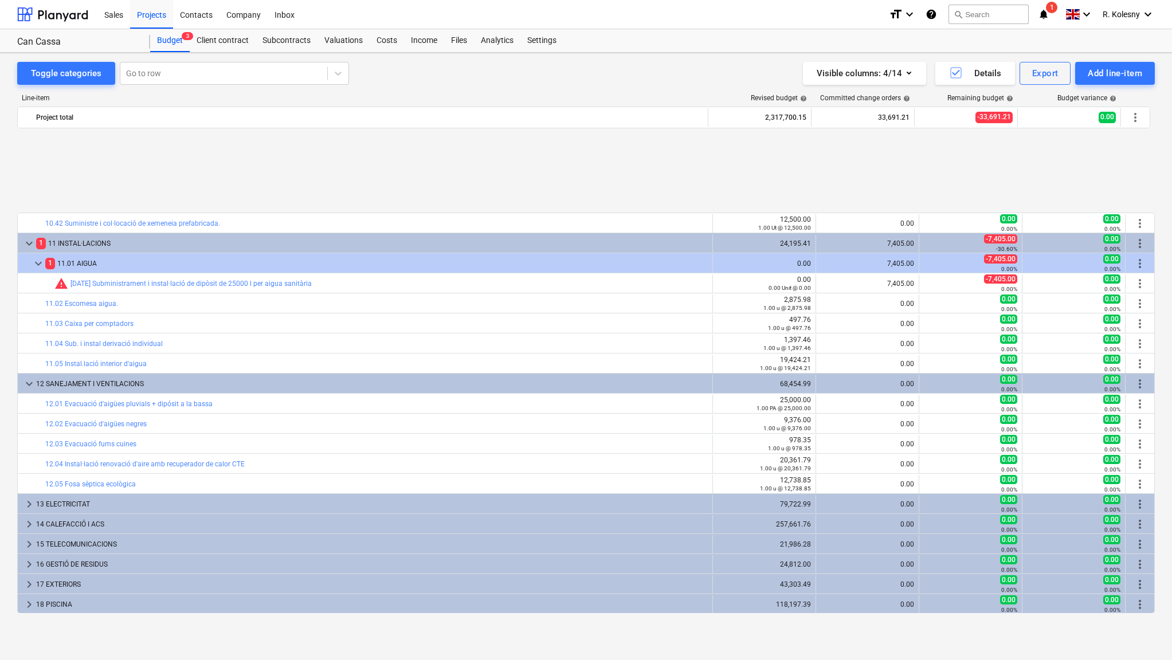
scroll to position [2628, 0]
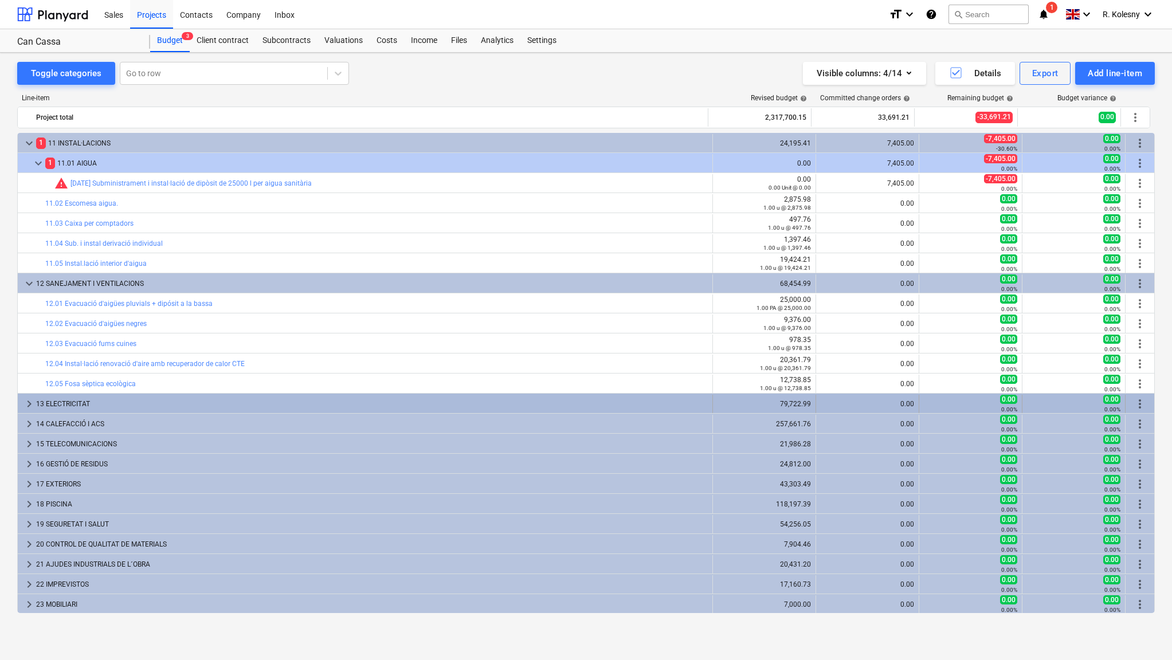
click at [26, 402] on span "keyboard_arrow_right" at bounding box center [29, 404] width 14 height 14
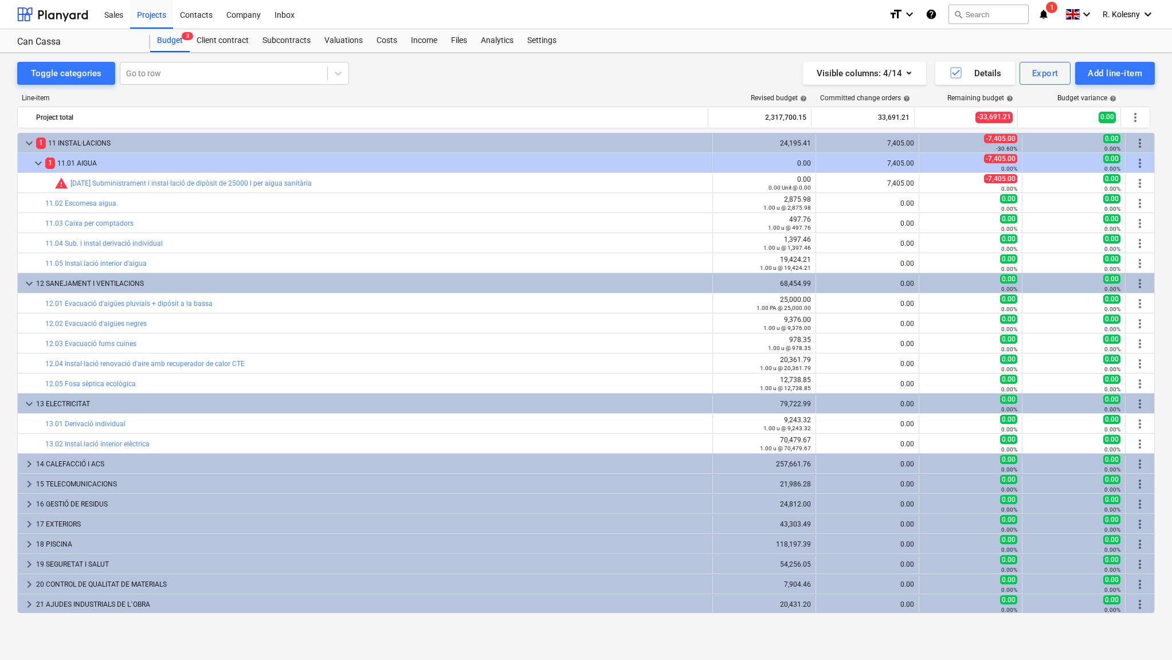
scroll to position [2668, 0]
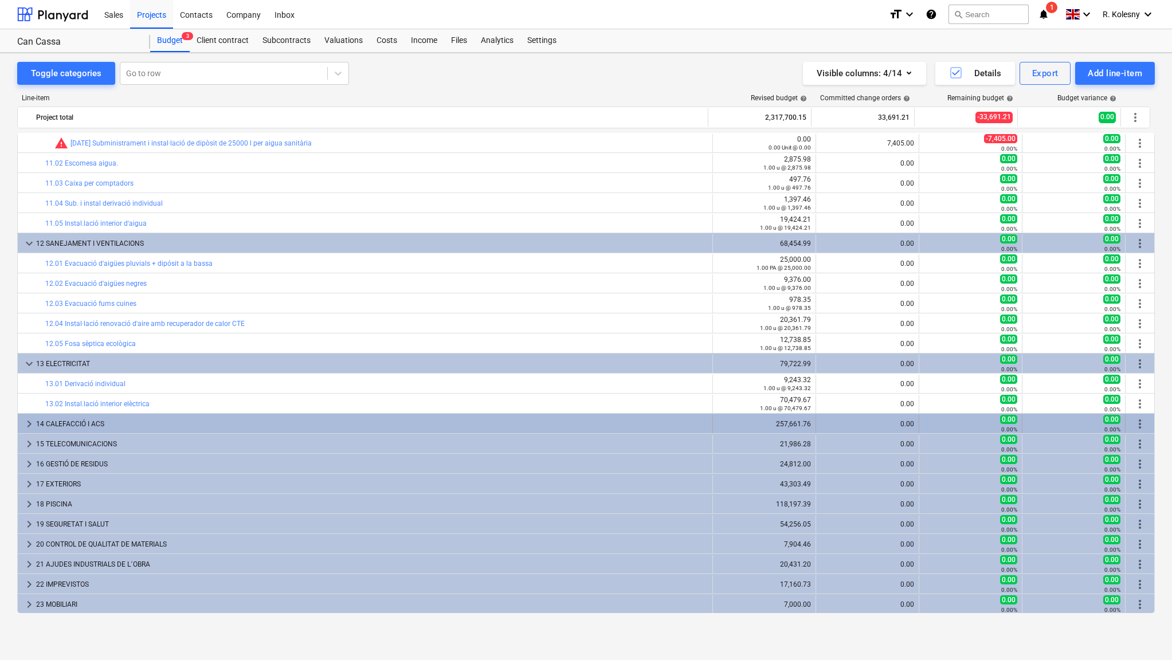
click at [25, 424] on span "keyboard_arrow_right" at bounding box center [29, 424] width 14 height 14
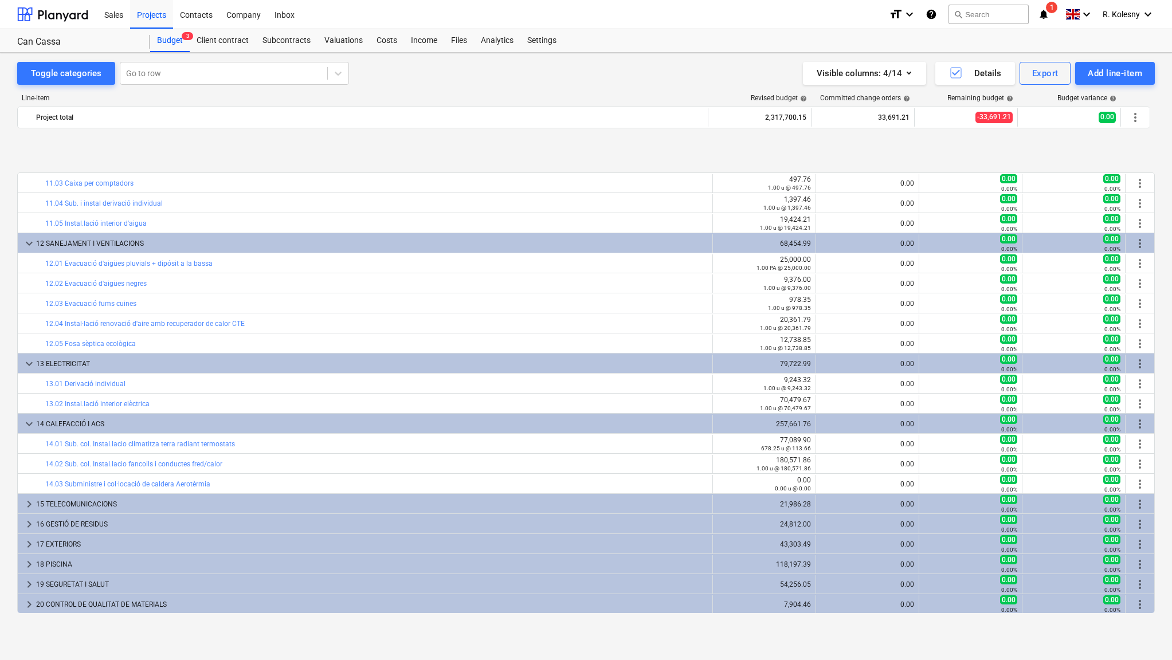
scroll to position [2728, 0]
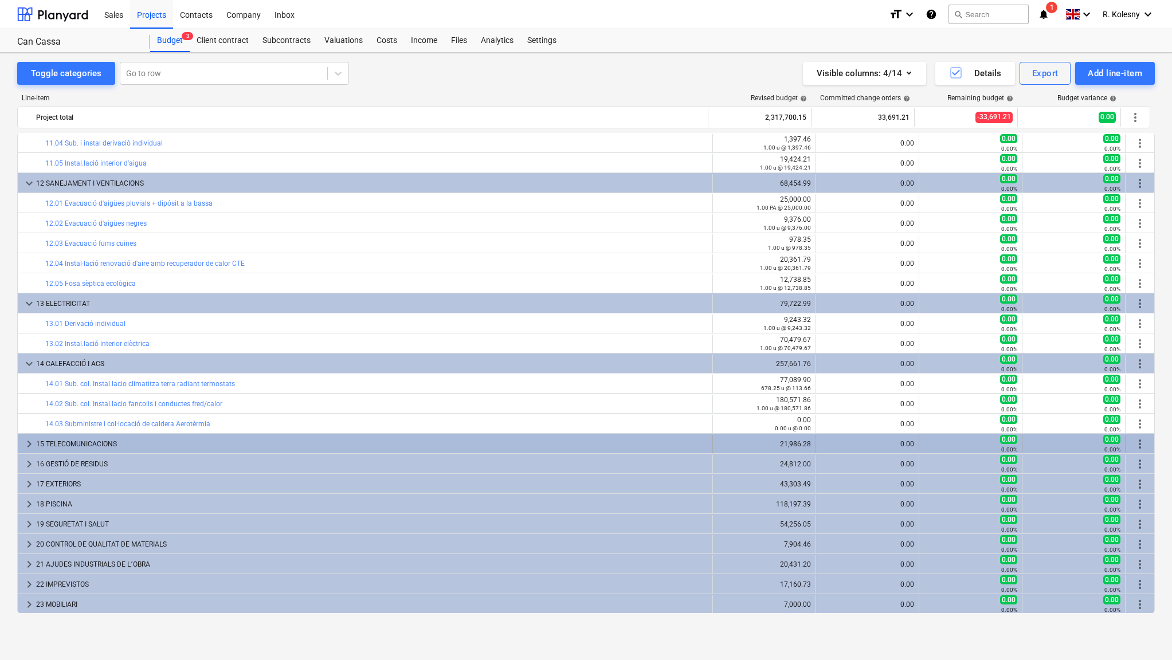
click at [26, 441] on span "keyboard_arrow_right" at bounding box center [29, 444] width 14 height 14
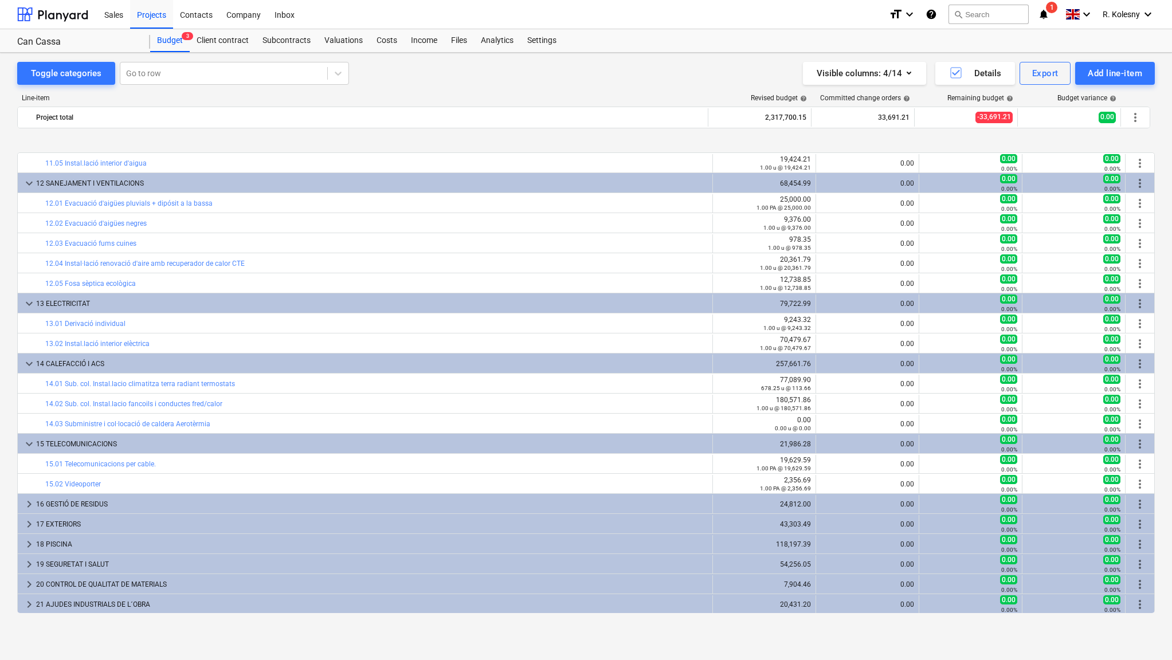
scroll to position [2768, 0]
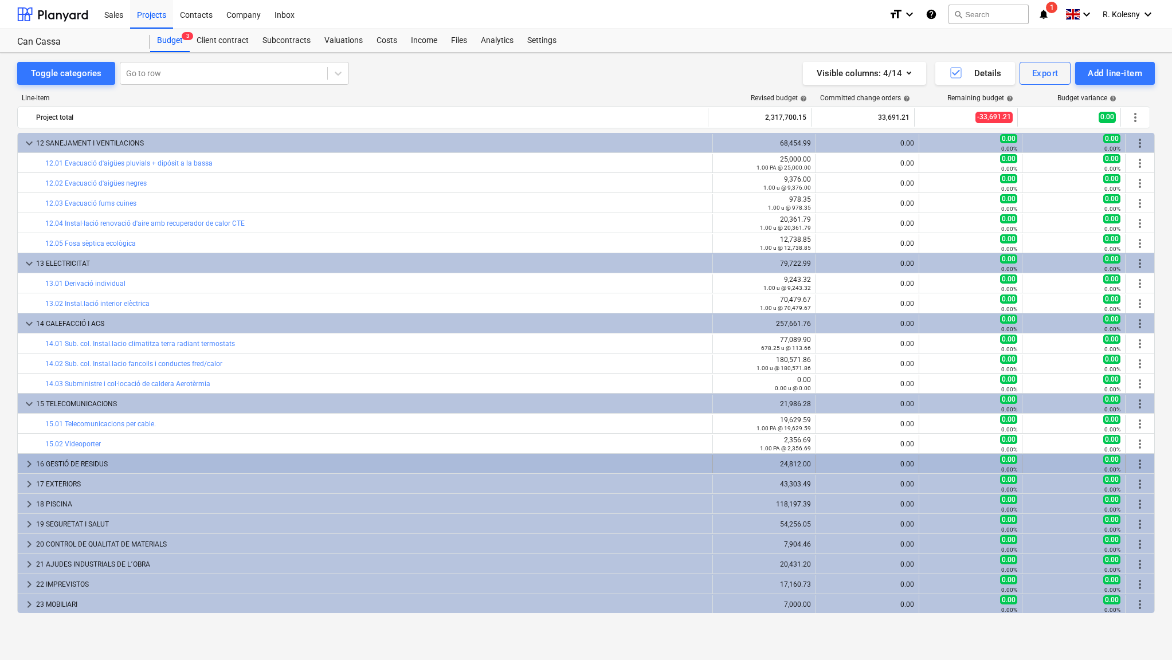
click at [28, 463] on span "keyboard_arrow_right" at bounding box center [29, 464] width 14 height 14
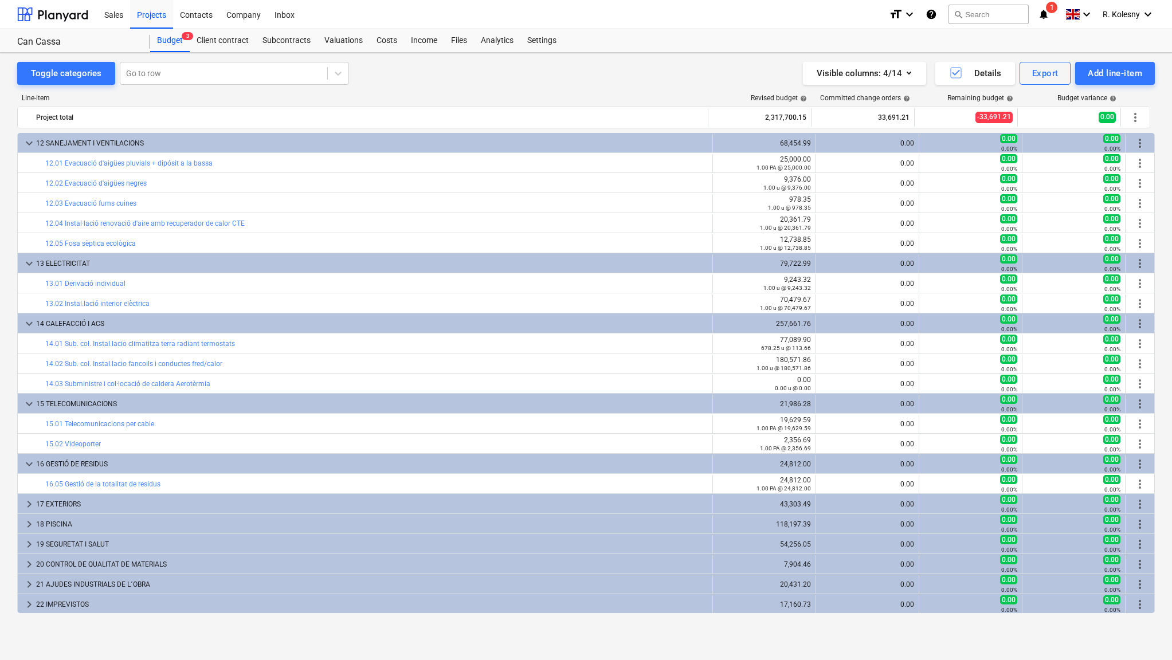
scroll to position [2788, 0]
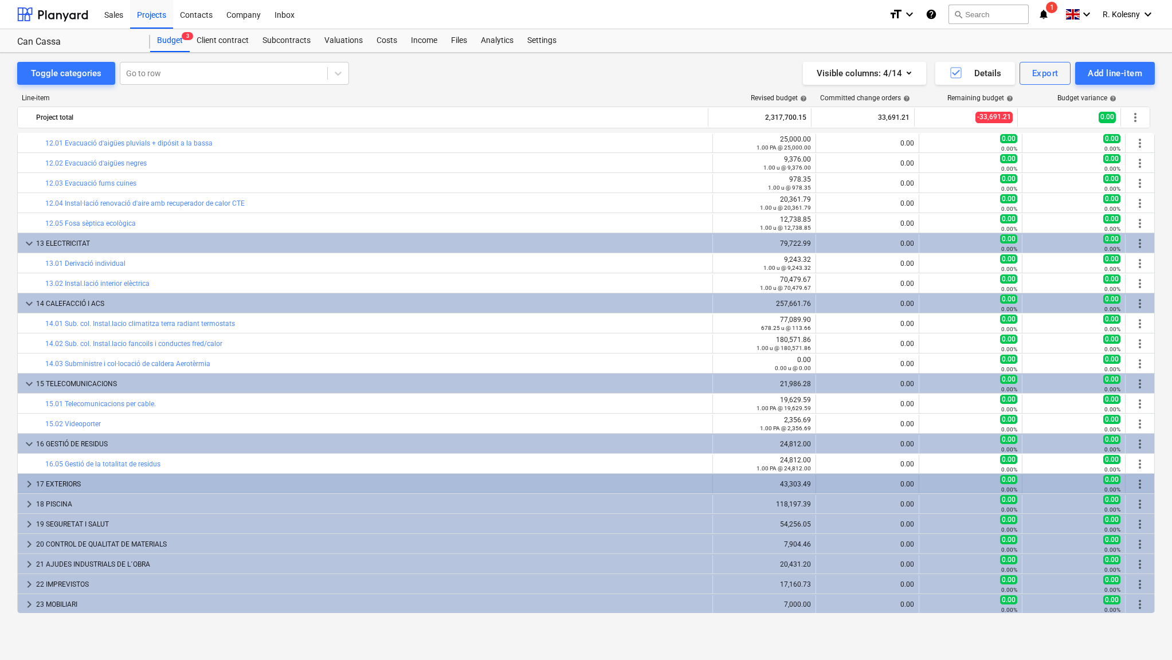
click at [26, 481] on span "keyboard_arrow_right" at bounding box center [29, 484] width 14 height 14
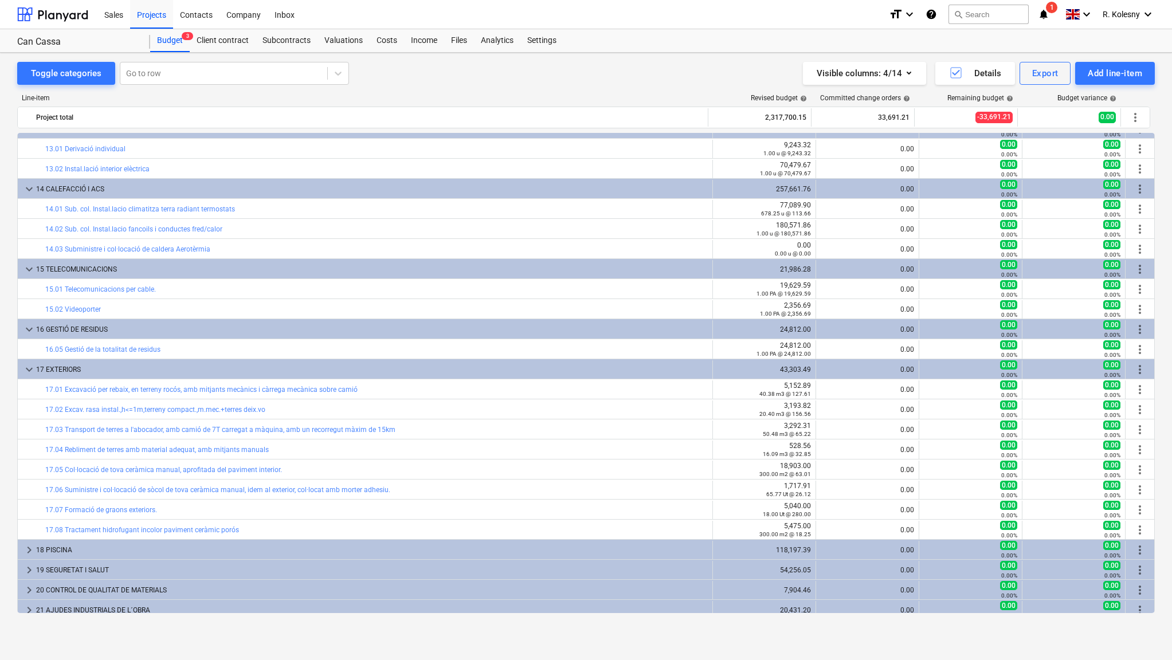
scroll to position [2949, 0]
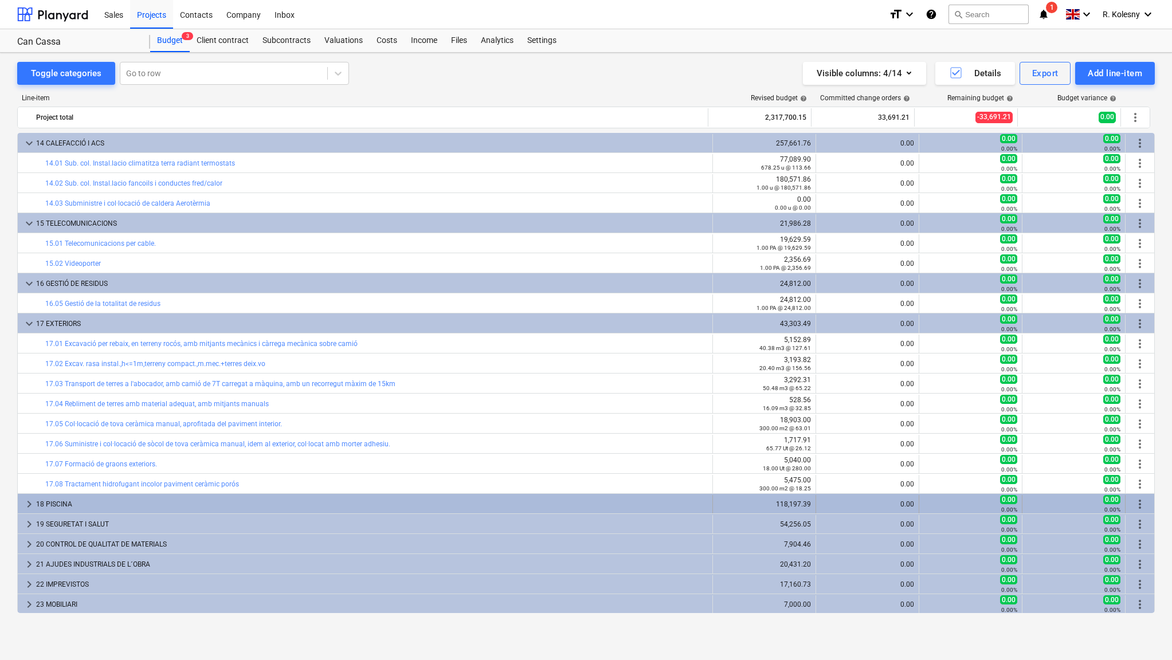
click at [30, 501] on span "keyboard_arrow_right" at bounding box center [29, 504] width 14 height 14
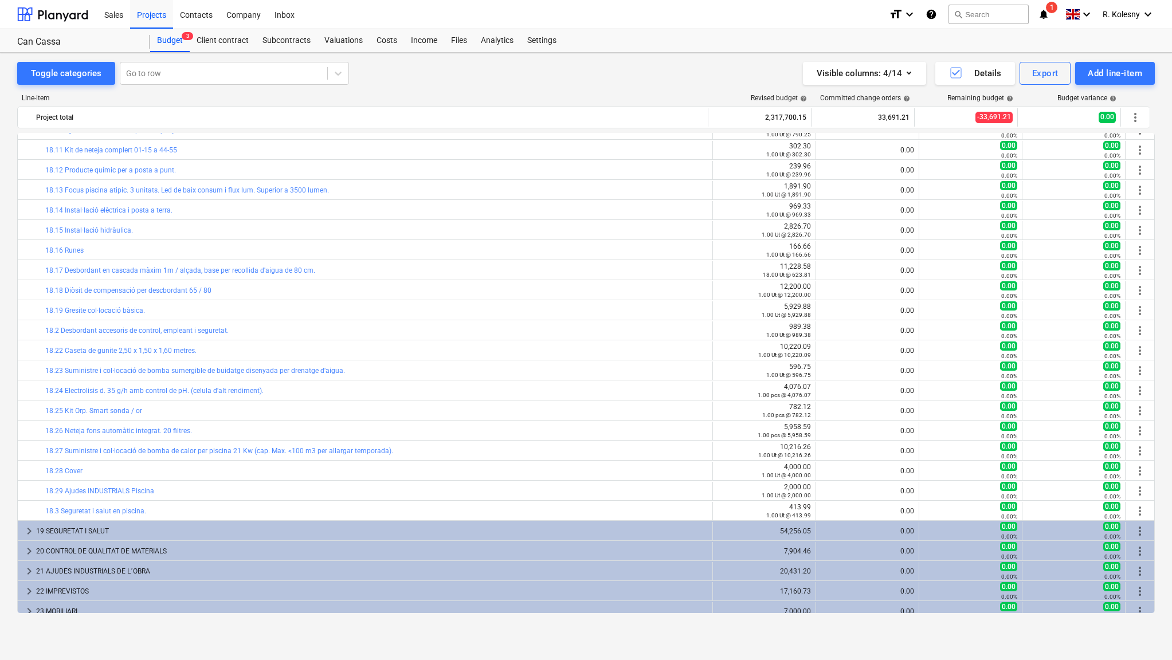
scroll to position [3550, 0]
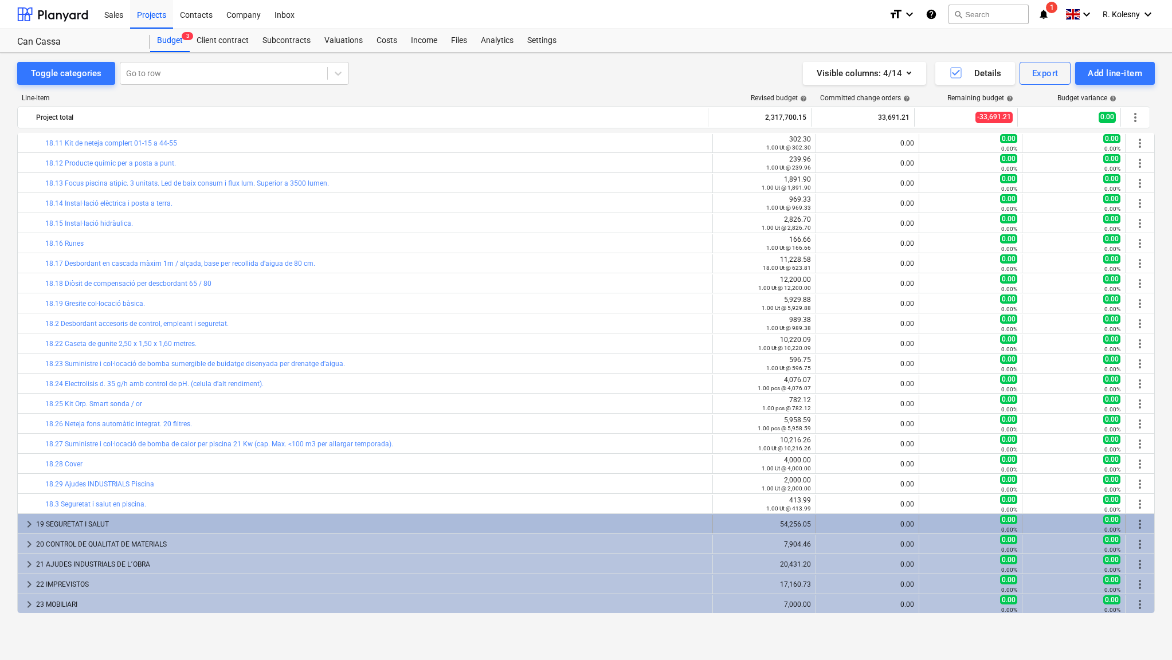
click at [29, 526] on span "keyboard_arrow_right" at bounding box center [29, 524] width 14 height 14
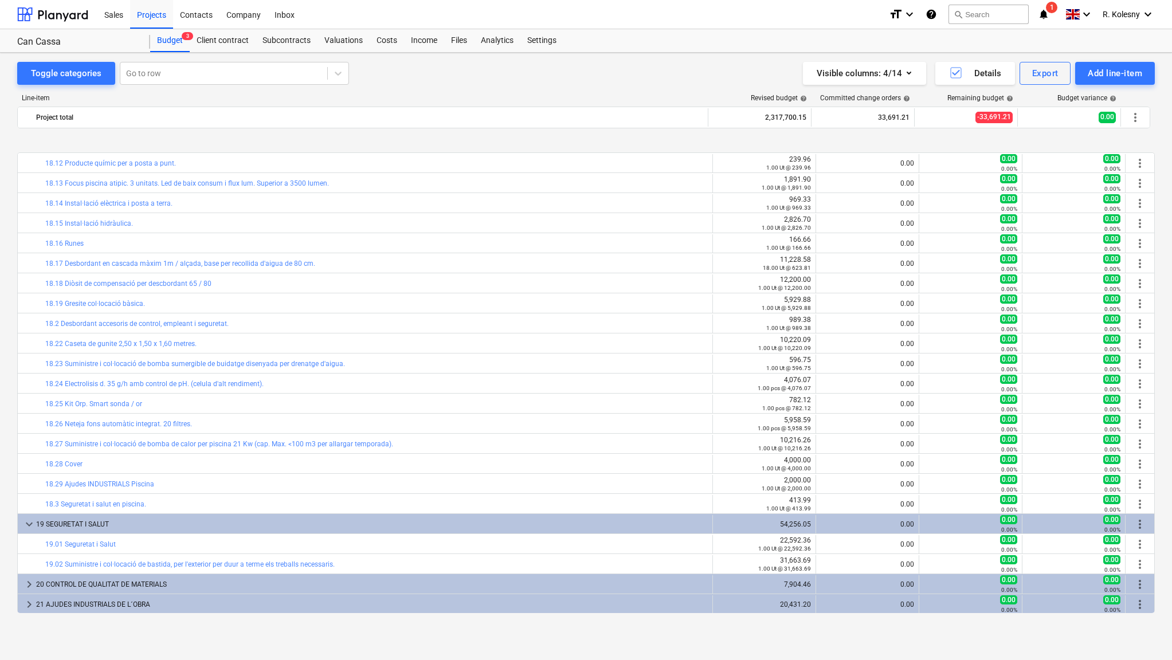
scroll to position [3591, 0]
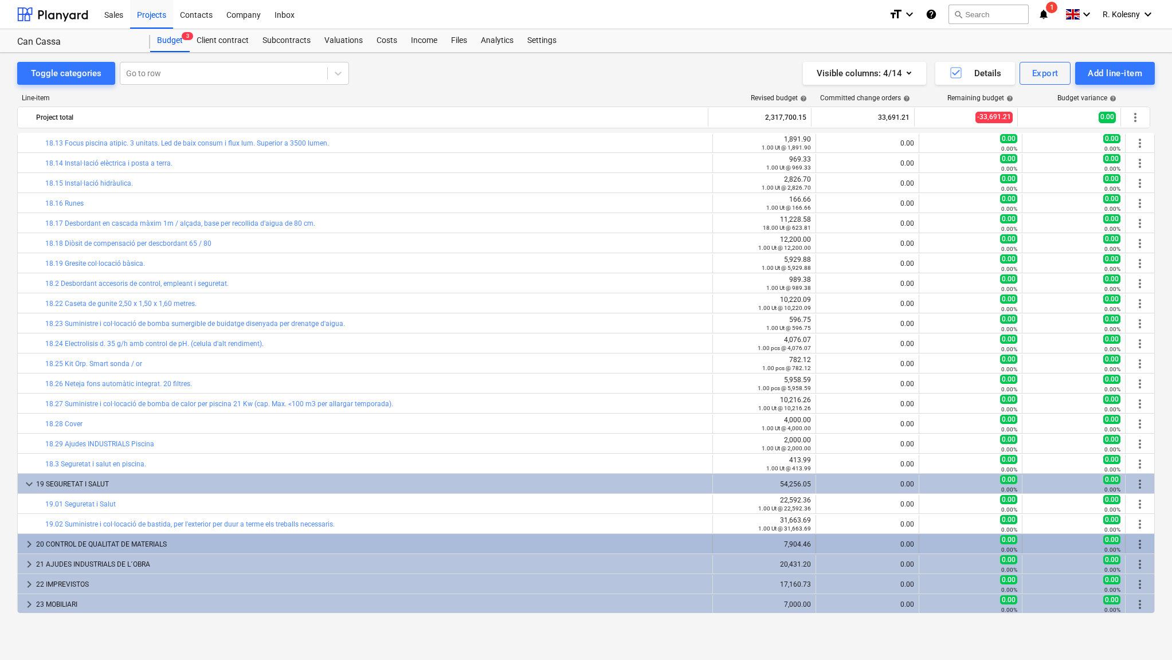
click at [30, 546] on span "keyboard_arrow_right" at bounding box center [29, 545] width 14 height 14
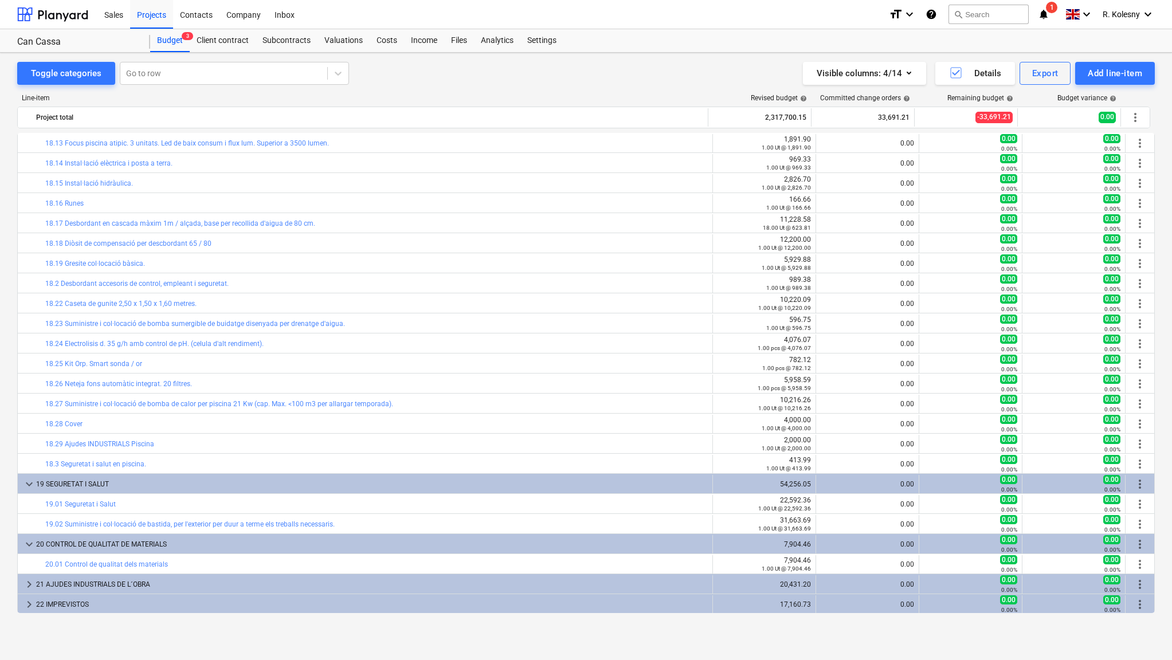
scroll to position [3611, 0]
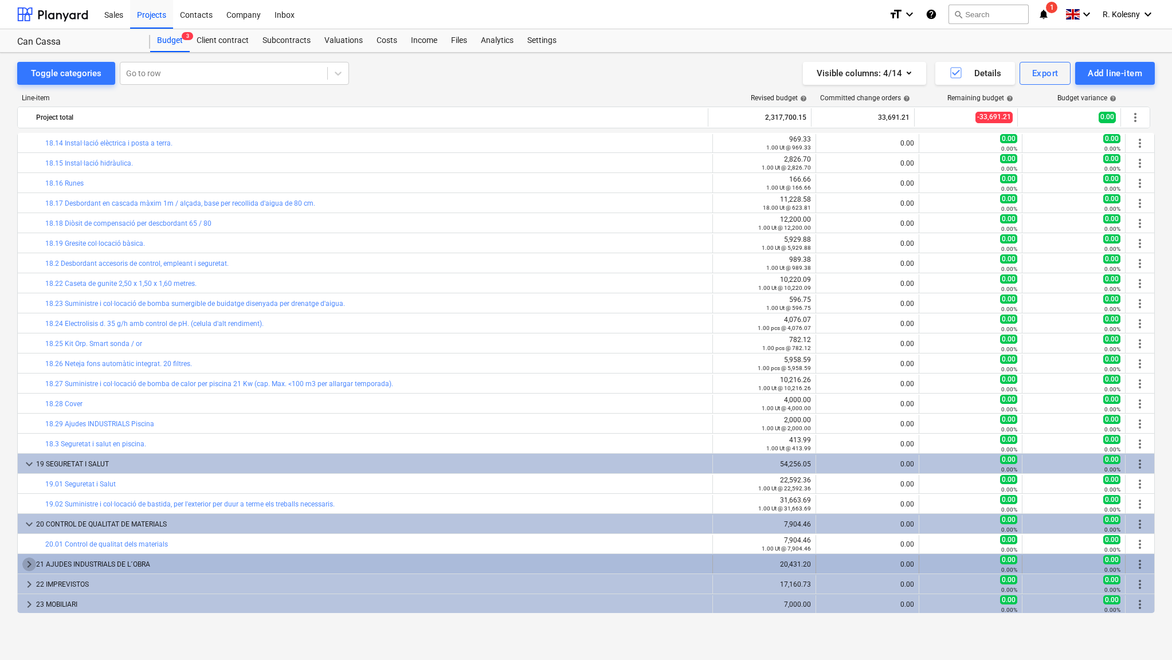
click at [29, 567] on span "keyboard_arrow_right" at bounding box center [29, 565] width 14 height 14
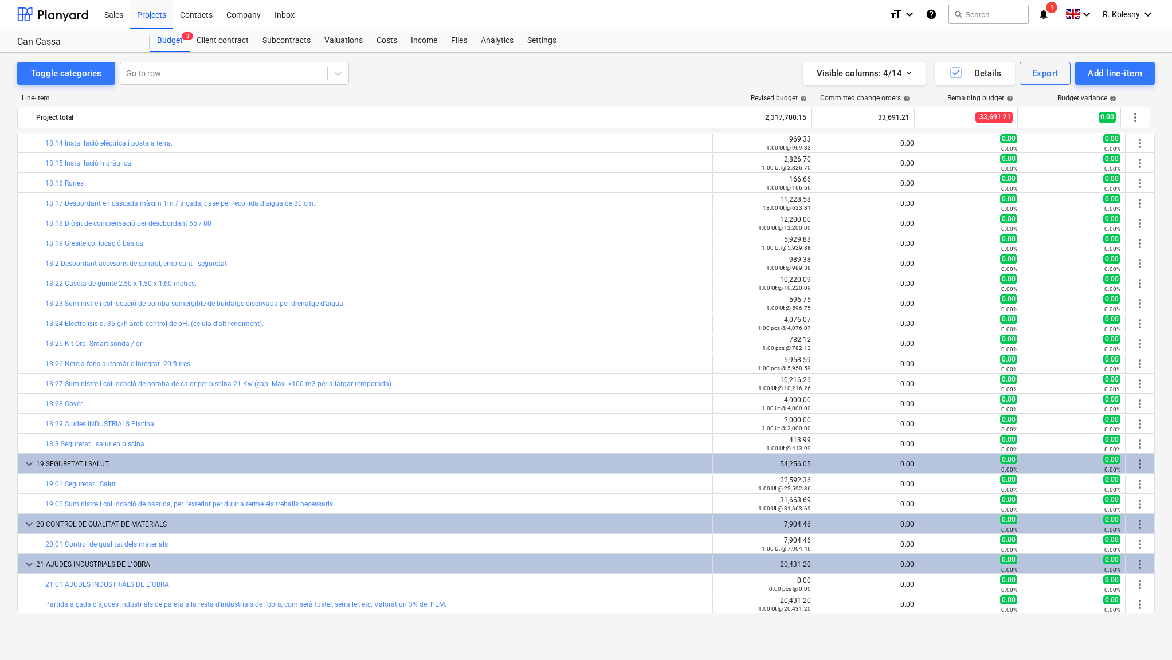
scroll to position [3651, 0]
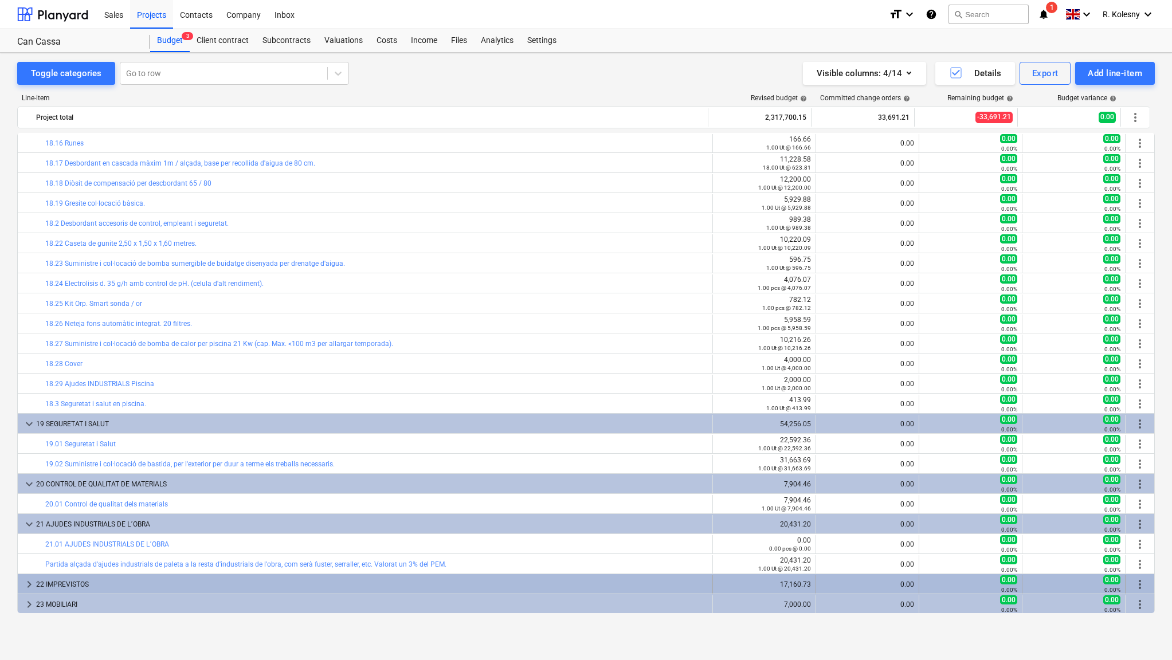
click at [26, 583] on span "keyboard_arrow_right" at bounding box center [29, 585] width 14 height 14
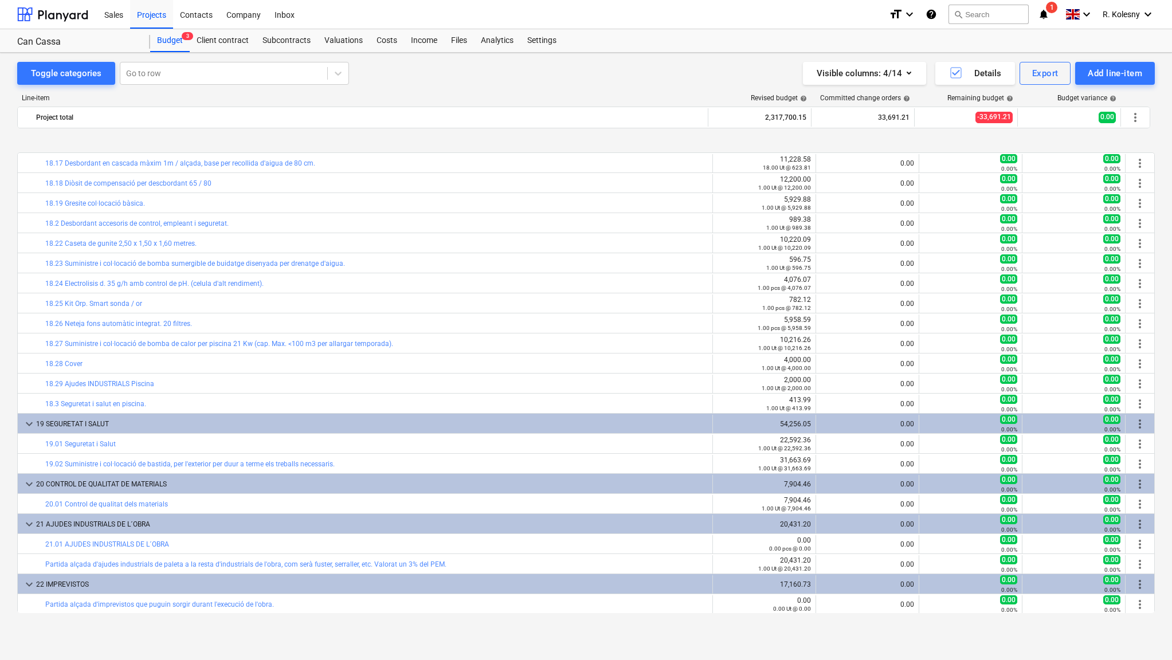
scroll to position [3691, 0]
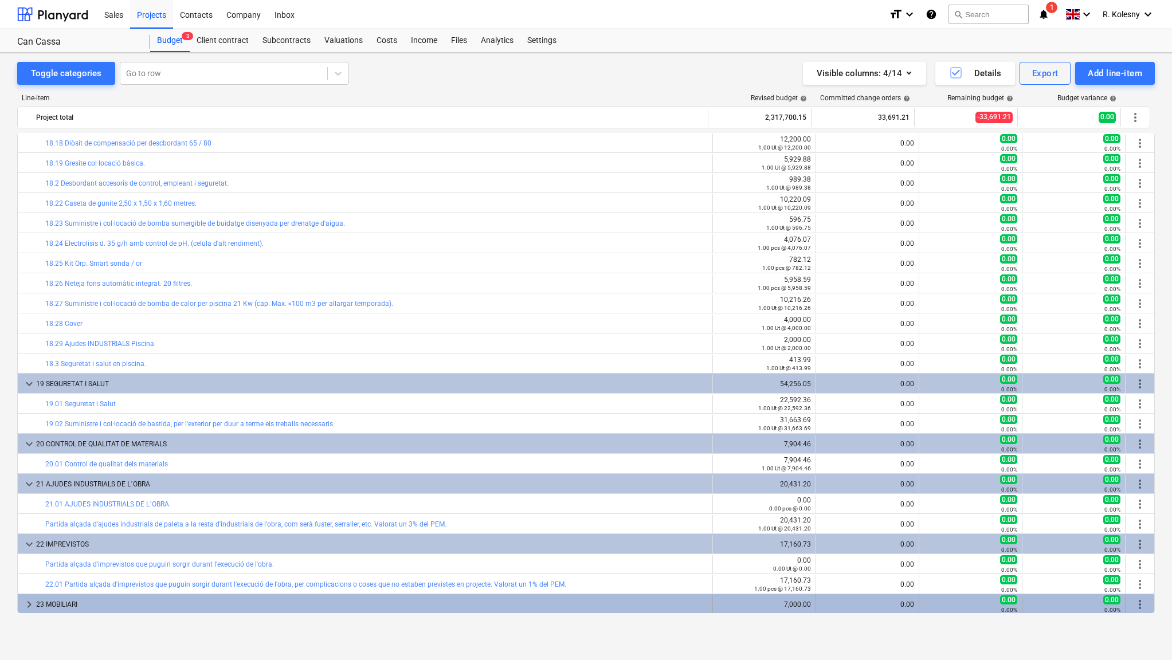
click at [32, 605] on span "keyboard_arrow_right" at bounding box center [29, 605] width 14 height 14
click at [29, 603] on span "keyboard_arrow_down" at bounding box center [29, 605] width 14 height 14
click at [30, 602] on span "keyboard_arrow_right" at bounding box center [29, 605] width 14 height 14
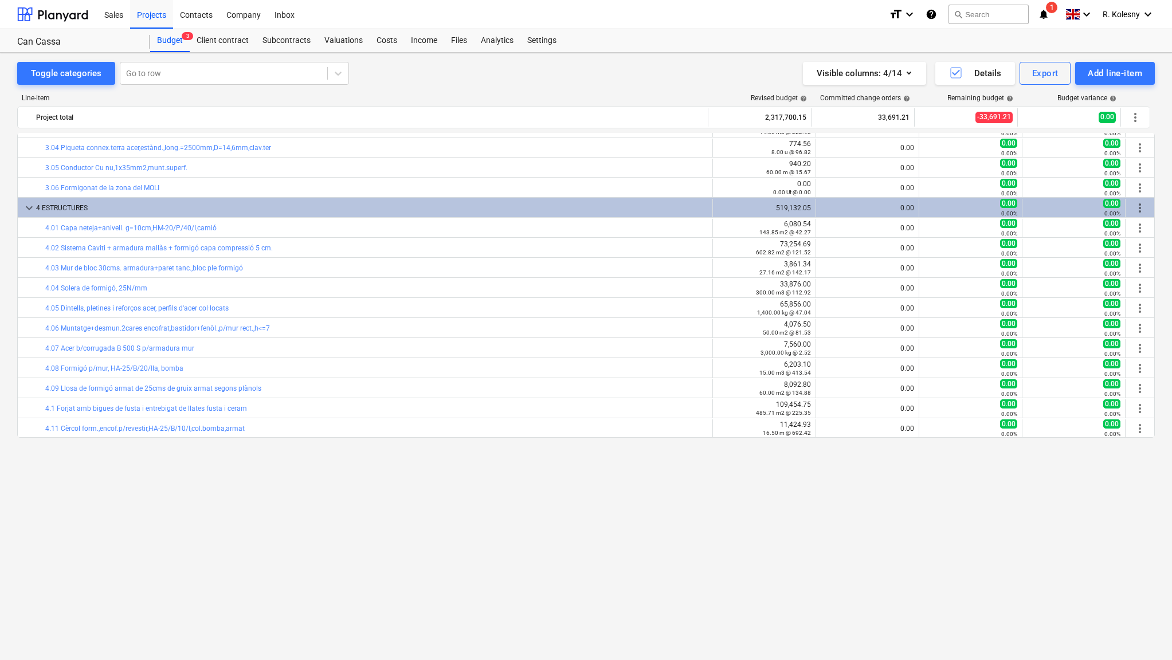
scroll to position [0, 0]
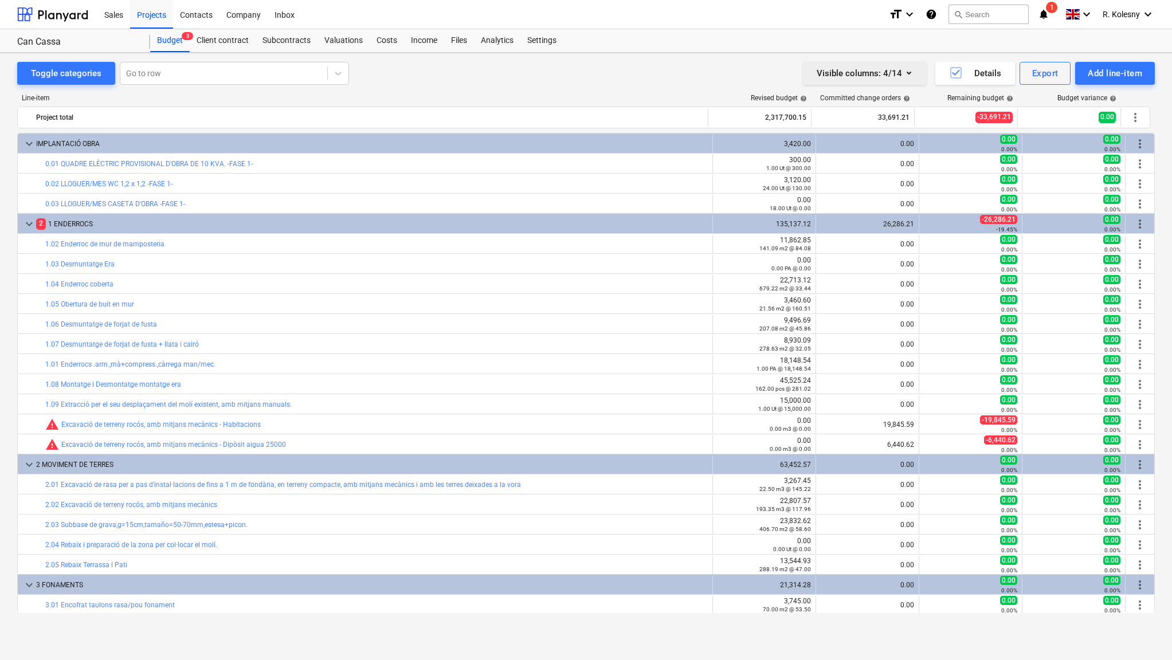
click at [908, 74] on icon "button" at bounding box center [909, 73] width 14 height 14
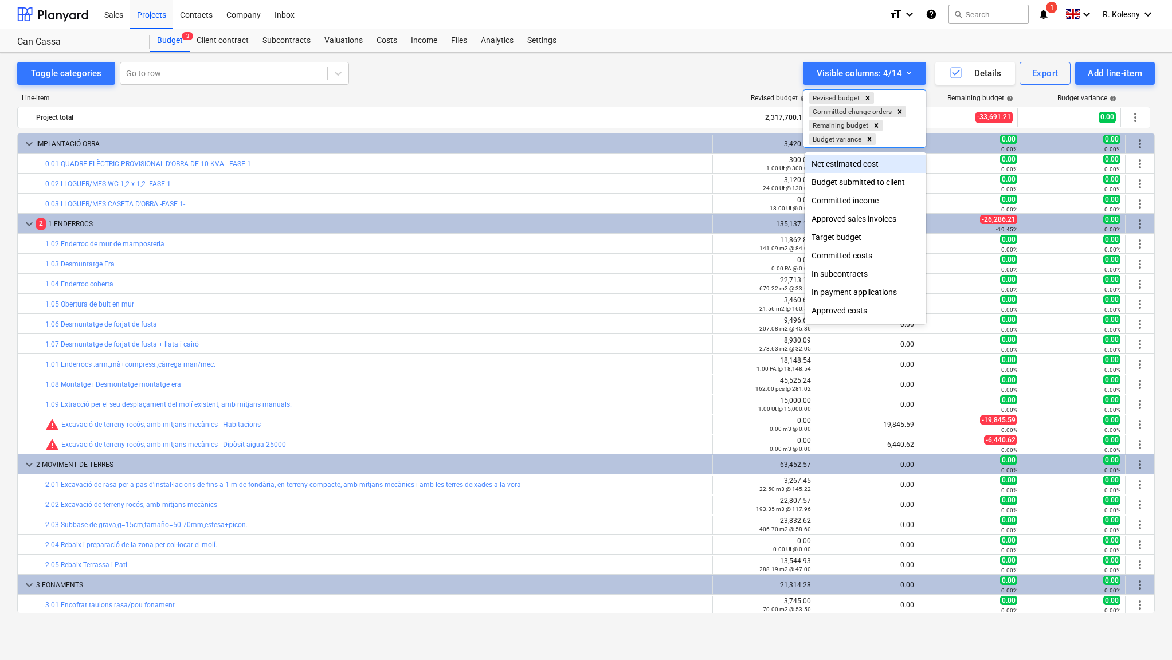
click at [879, 160] on div "Net estimated cost" at bounding box center [865, 164] width 121 height 18
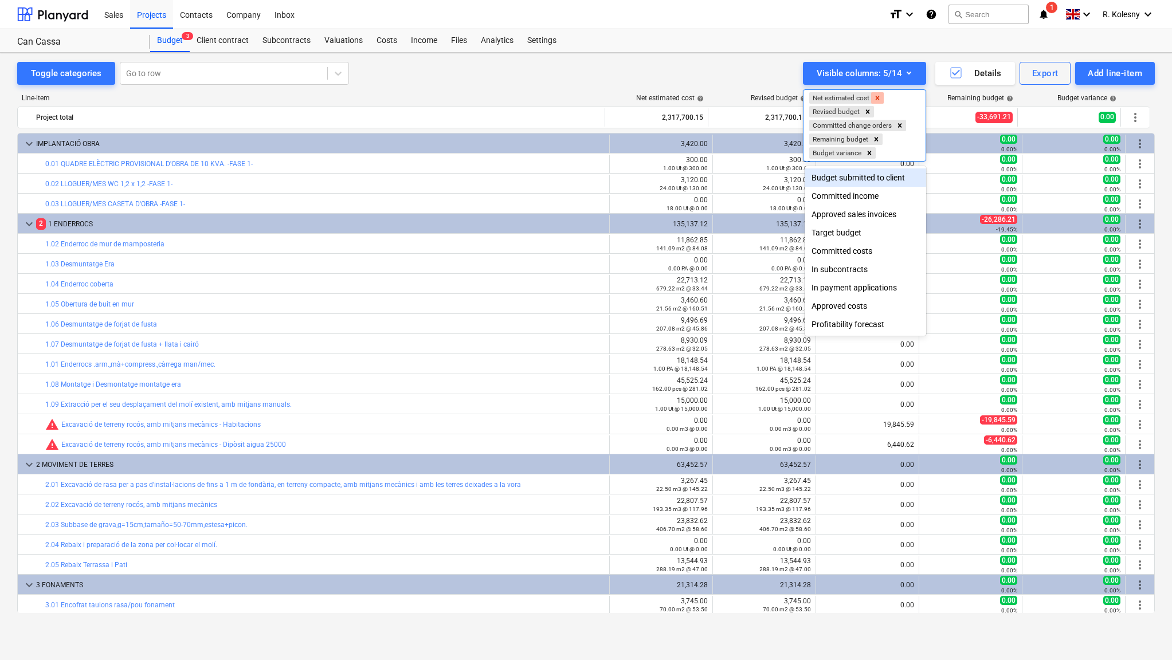
click at [880, 96] on icon "Remove Net estimated cost" at bounding box center [878, 98] width 4 height 4
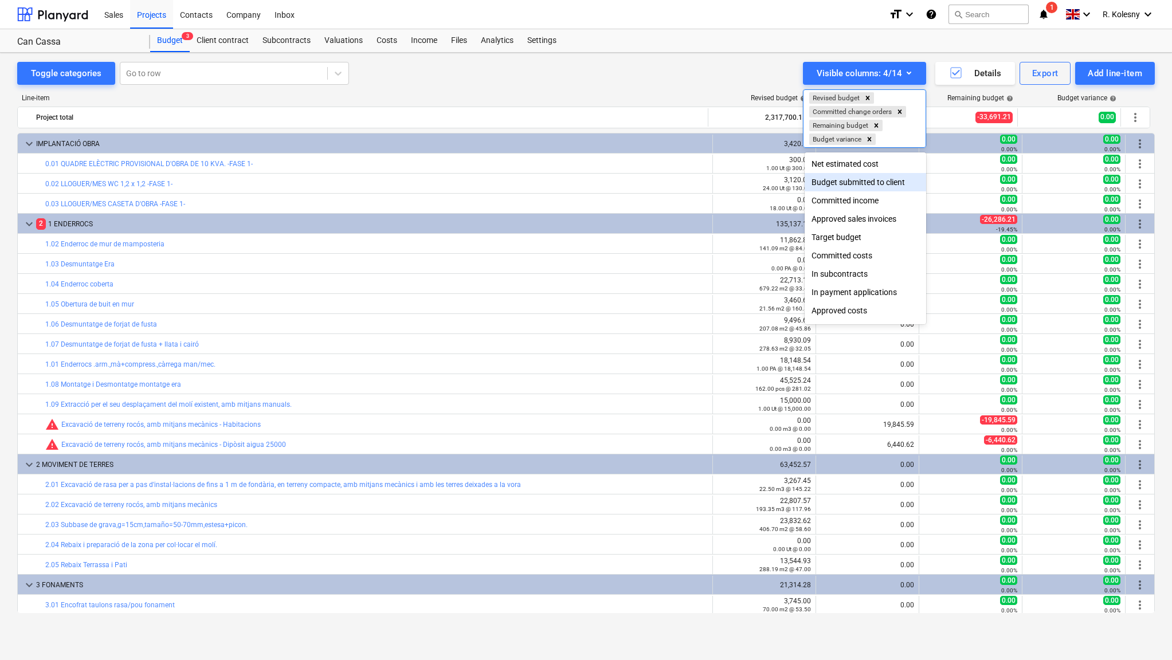
click at [877, 183] on div "Budget submitted to client" at bounding box center [865, 182] width 121 height 18
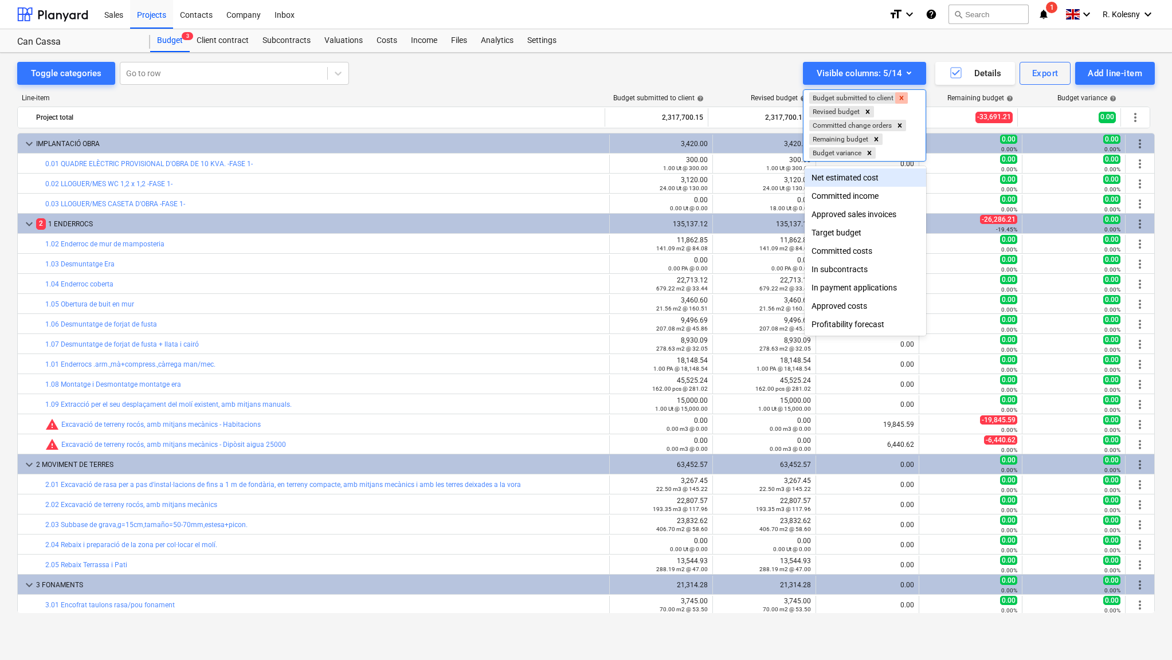
click at [900, 99] on icon "Remove Budget submitted to client" at bounding box center [901, 98] width 8 height 8
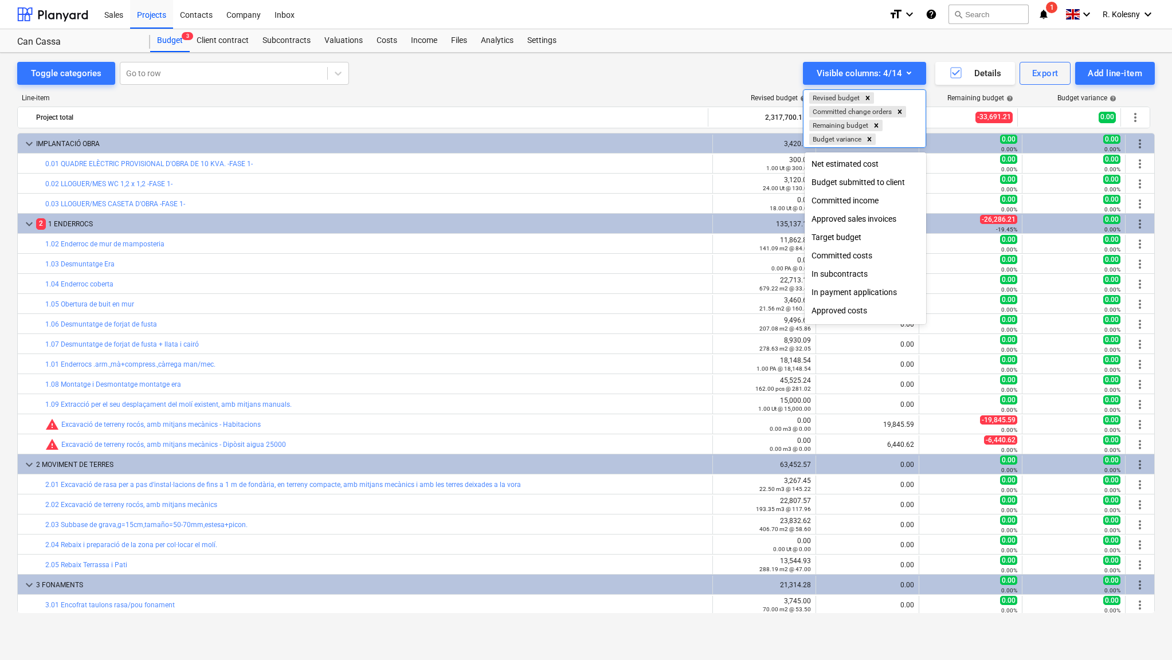
click at [865, 236] on div "Target budget" at bounding box center [865, 237] width 121 height 18
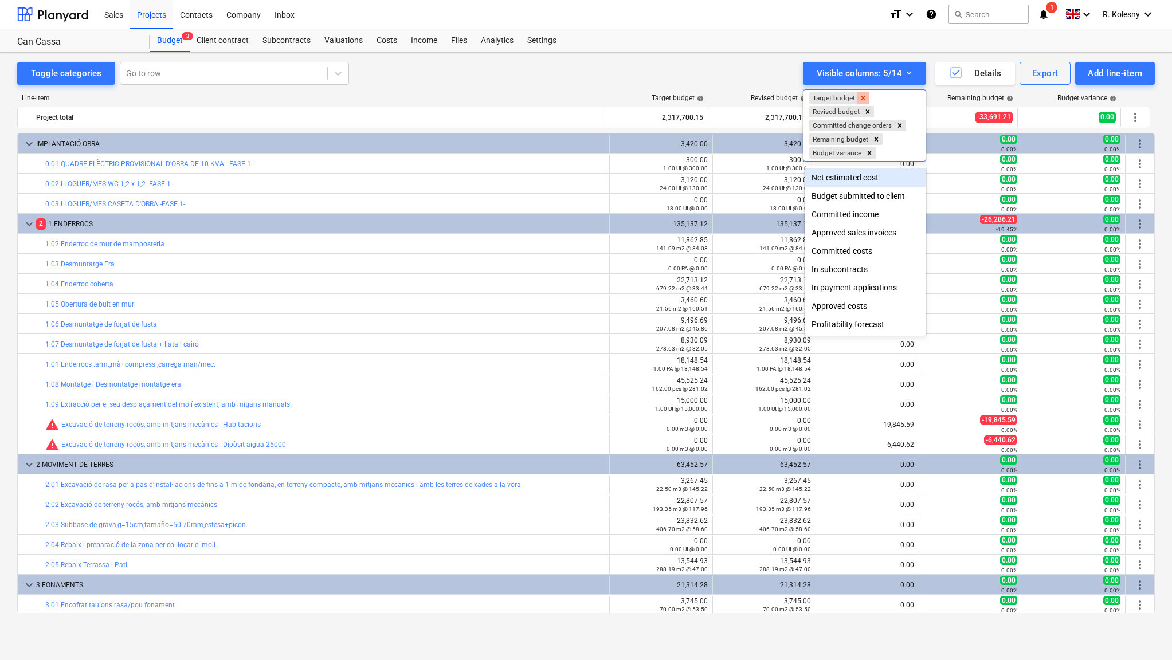
click at [864, 98] on icon "Remove Target budget" at bounding box center [863, 98] width 4 height 4
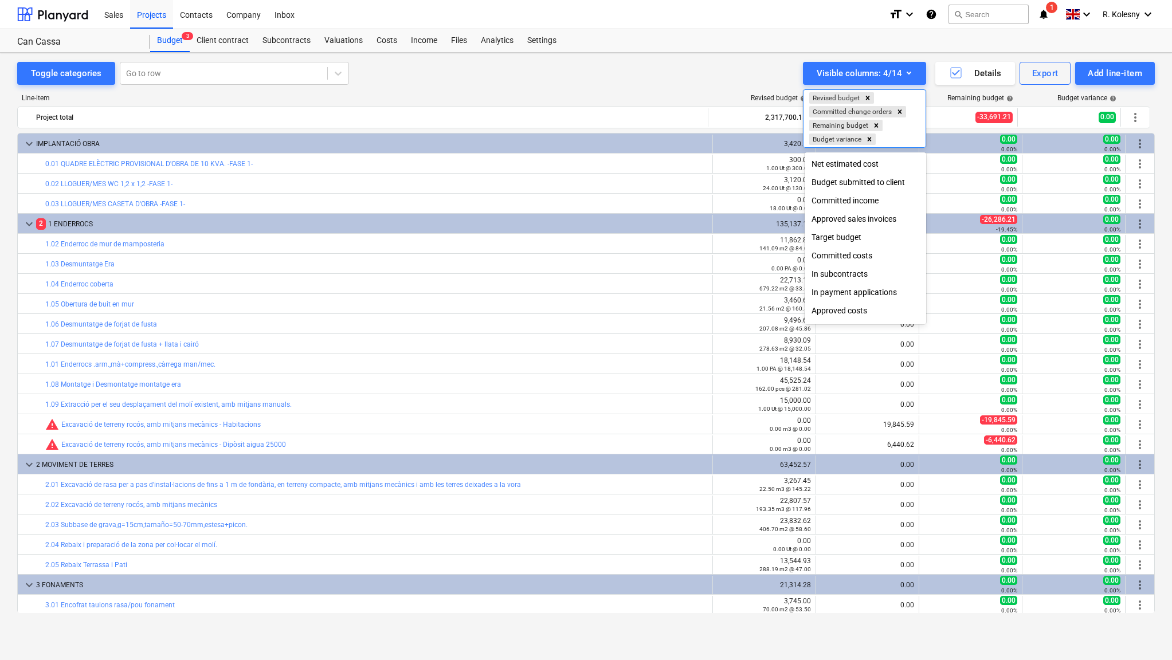
click at [866, 201] on div "Committed income" at bounding box center [865, 200] width 121 height 18
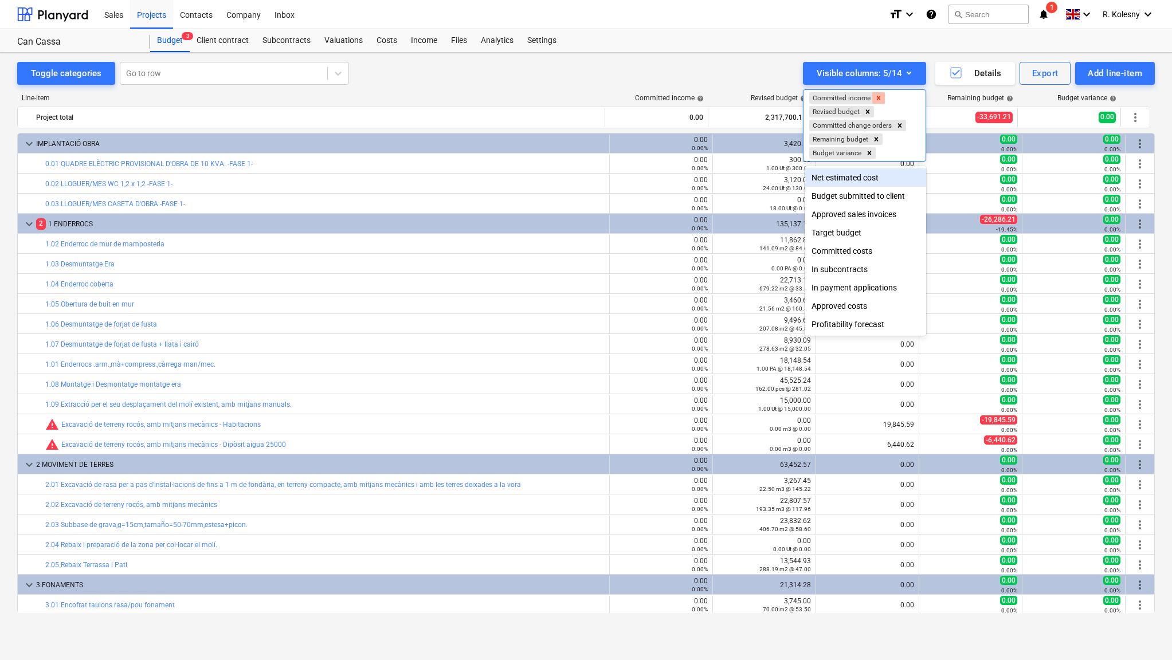
click at [878, 98] on icon "Remove Committed income" at bounding box center [878, 98] width 8 height 8
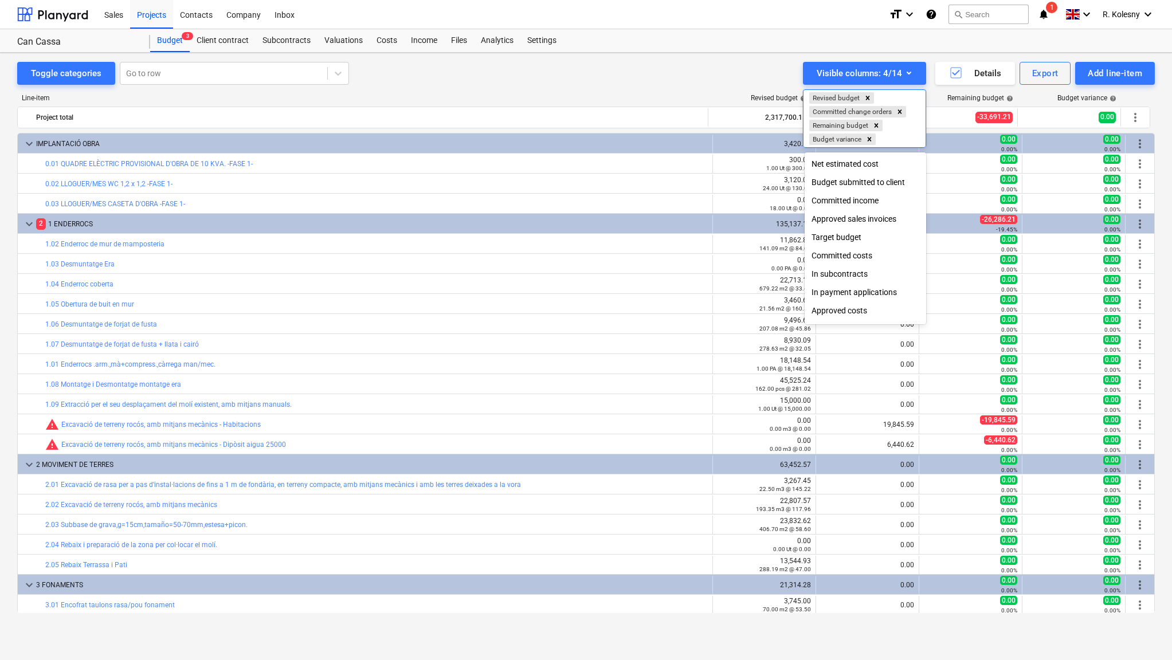
click at [862, 255] on div "Committed costs" at bounding box center [865, 255] width 121 height 18
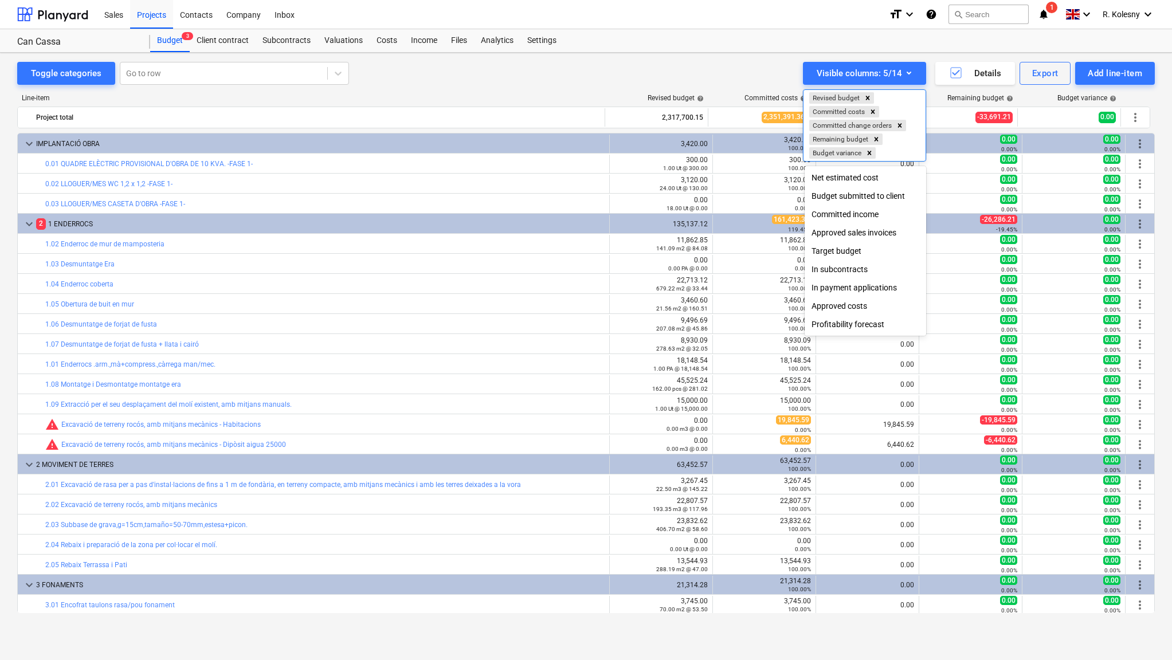
click at [843, 307] on div "Approved costs" at bounding box center [865, 306] width 121 height 18
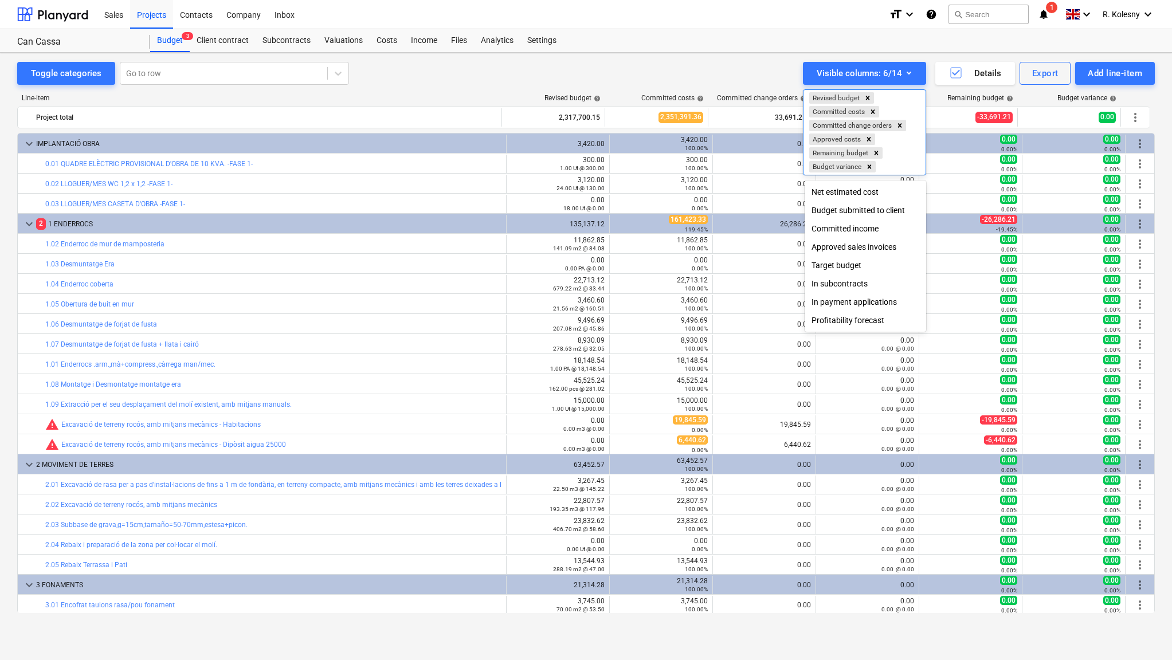
click at [696, 79] on div at bounding box center [586, 330] width 1172 height 660
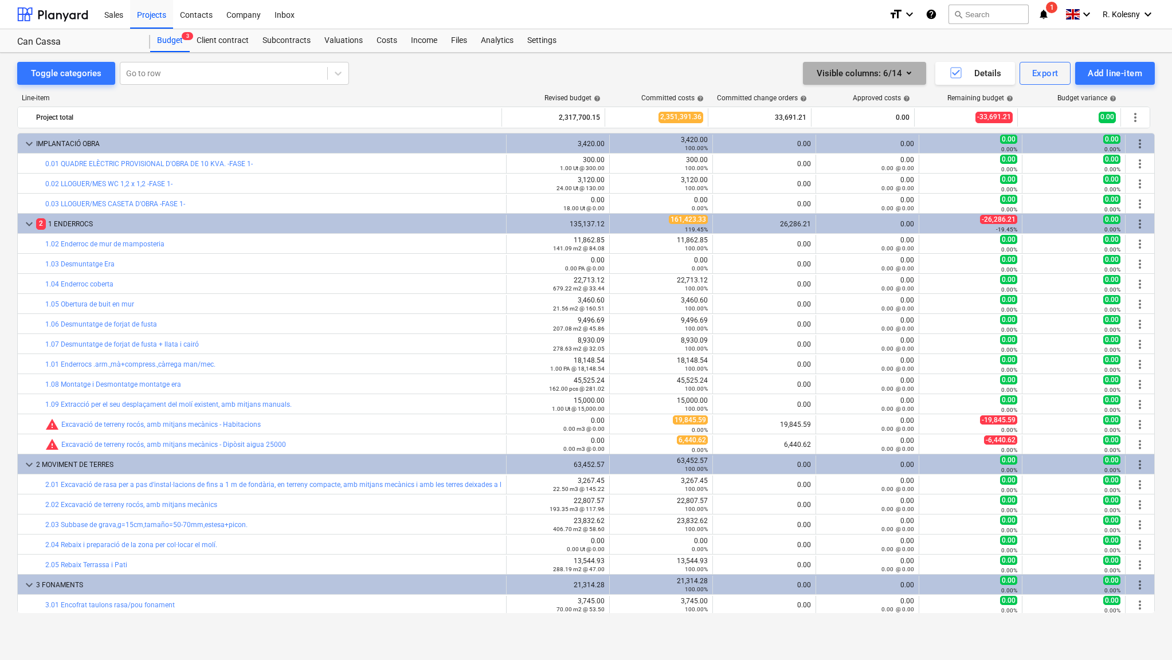
click at [890, 78] on div "Visible columns : 6/14" at bounding box center [865, 73] width 96 height 15
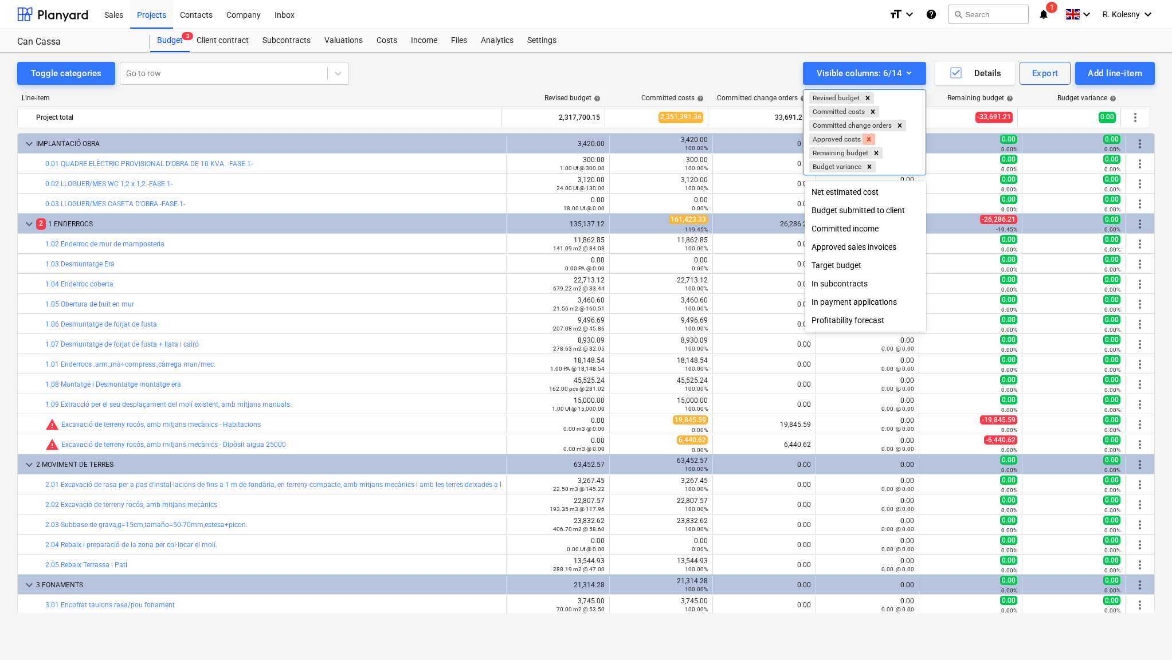
click at [871, 139] on icon "Remove Approved costs" at bounding box center [869, 139] width 8 height 8
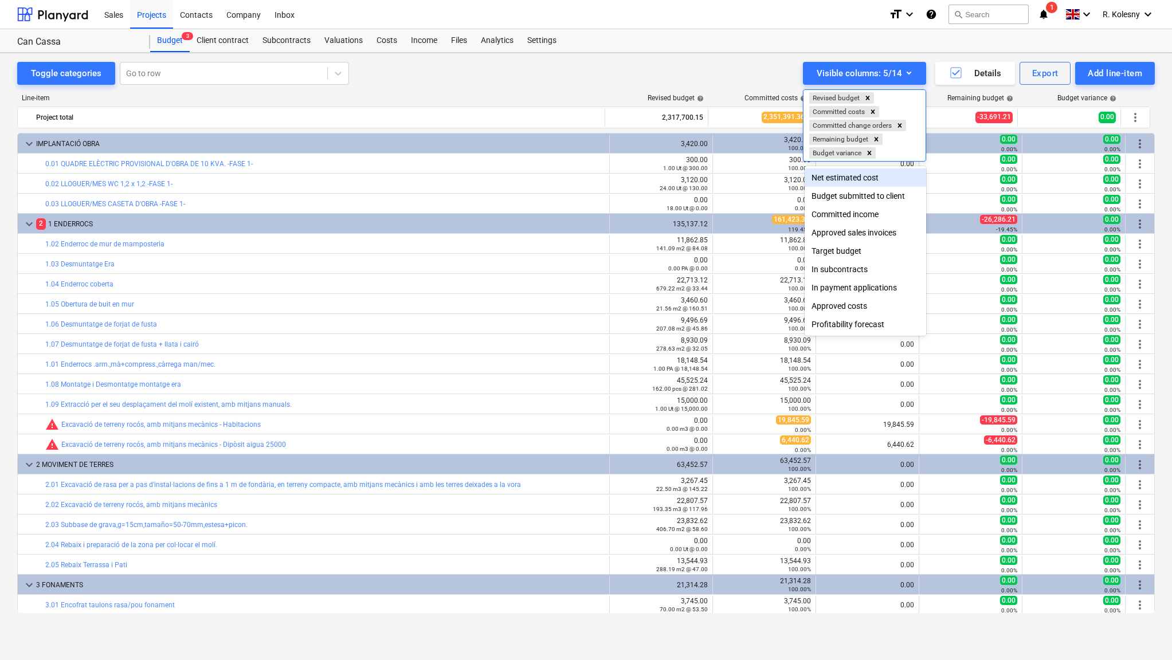
click at [798, 51] on div at bounding box center [586, 330] width 1172 height 660
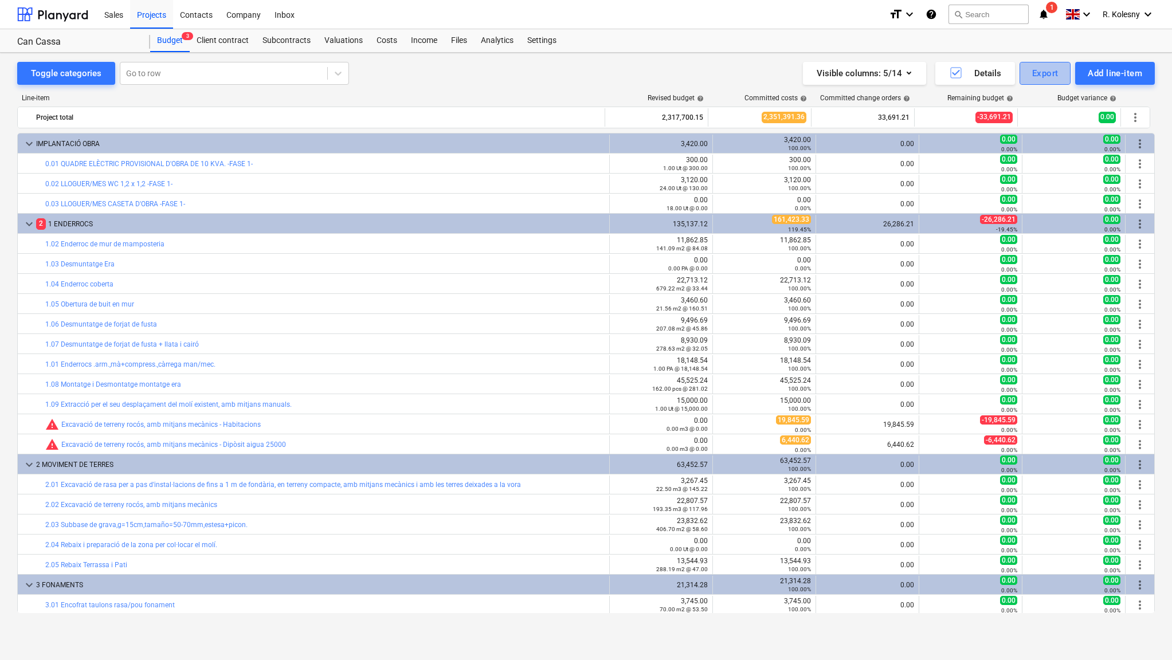
click at [1048, 74] on div "Export" at bounding box center [1045, 73] width 26 height 15
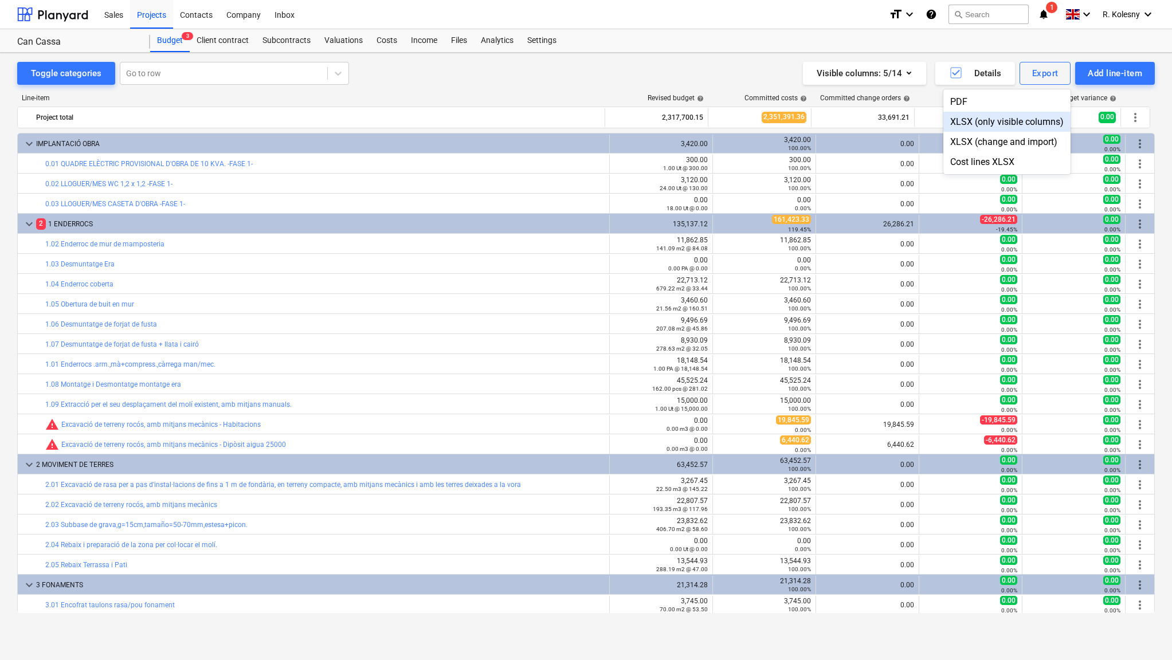
click at [1024, 124] on div "XLSX (only visible columns)" at bounding box center [1006, 122] width 127 height 20
click at [698, 25] on div "Sales Projects Contacts Company Inbox" at bounding box center [488, 14] width 782 height 29
click at [1042, 77] on div "Export" at bounding box center [1045, 73] width 26 height 15
click at [1009, 98] on div "PDF" at bounding box center [1006, 102] width 127 height 20
